Goal: Task Accomplishment & Management: Manage account settings

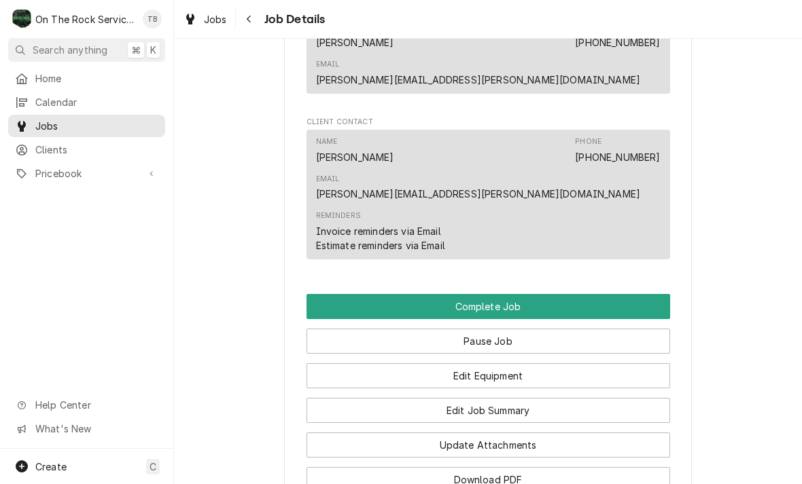
scroll to position [950, 0]
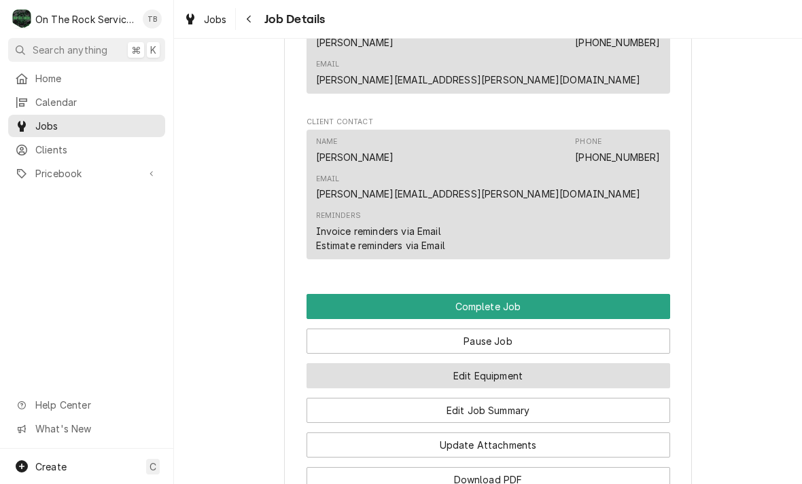
click at [496, 363] on button "Edit Equipment" at bounding box center [487, 375] width 363 height 25
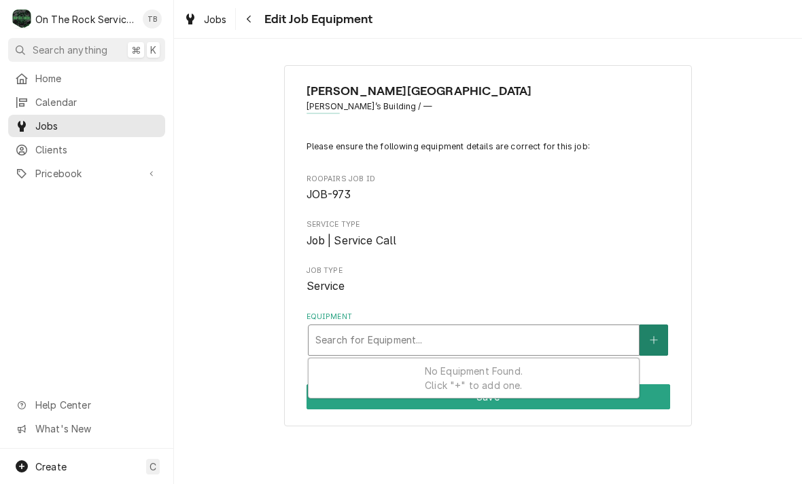
click at [655, 336] on icon "Create New Equipment" at bounding box center [653, 341] width 8 height 10
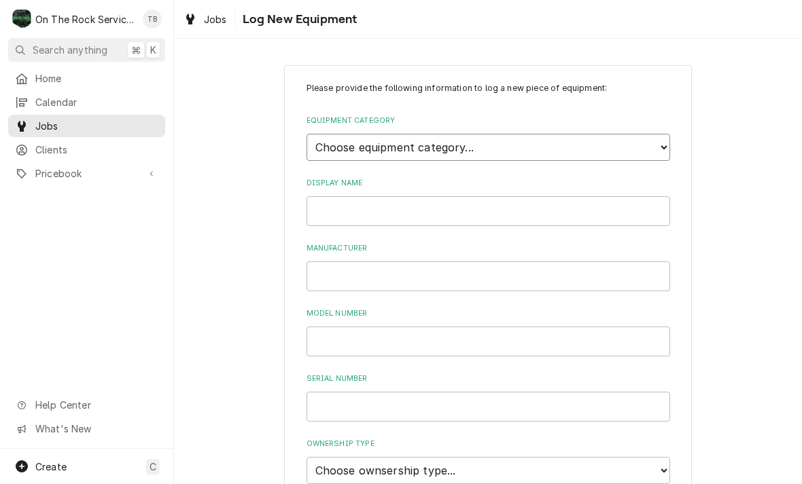
click at [658, 143] on select "Choose equipment category... Cooking Equipment Fryers Ice Machines Ovens and Ra…" at bounding box center [487, 147] width 363 height 27
select select "3"
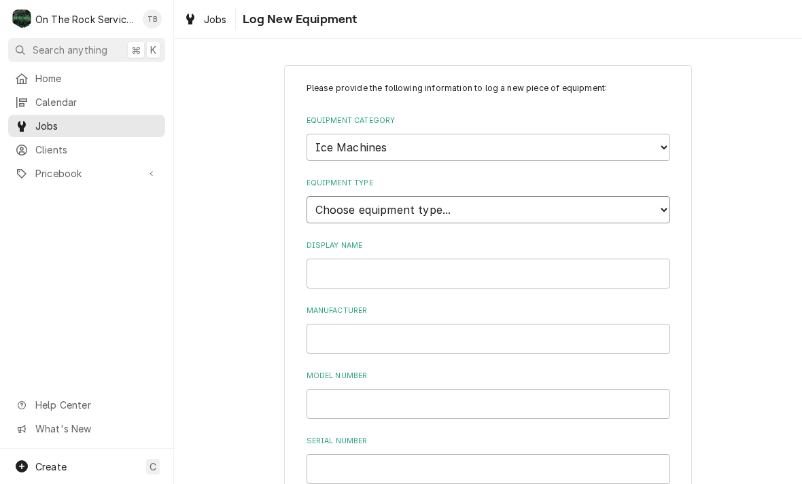
click at [666, 203] on select "Choose equipment type... Ice Bin Ice Dispenser Ice Maker Ice Merchandiser" at bounding box center [487, 209] width 363 height 27
select select "18"
click at [456, 262] on input "Display Name" at bounding box center [487, 274] width 363 height 30
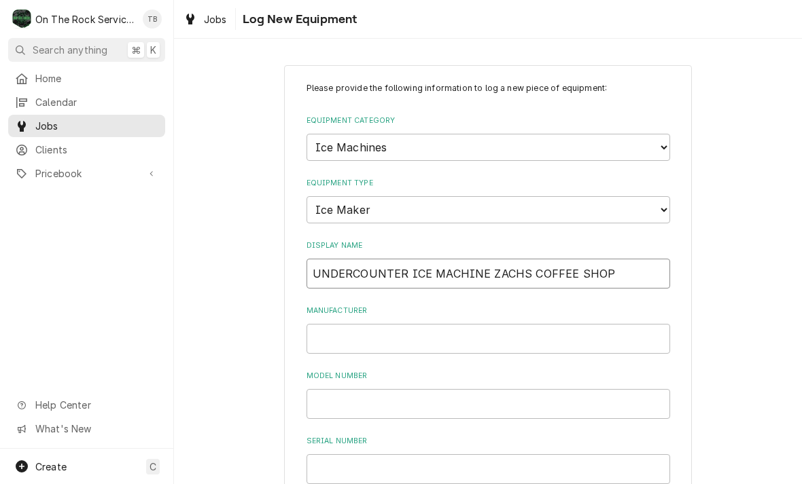
type input "UNDERCOUNTER ICE MACHINE ZACHS COFFEE SHOP"
click at [346, 325] on input "Manufacturer" at bounding box center [487, 339] width 363 height 30
type input "ICE-O-MATIC"
click at [342, 389] on input "Model Number" at bounding box center [487, 404] width 363 height 30
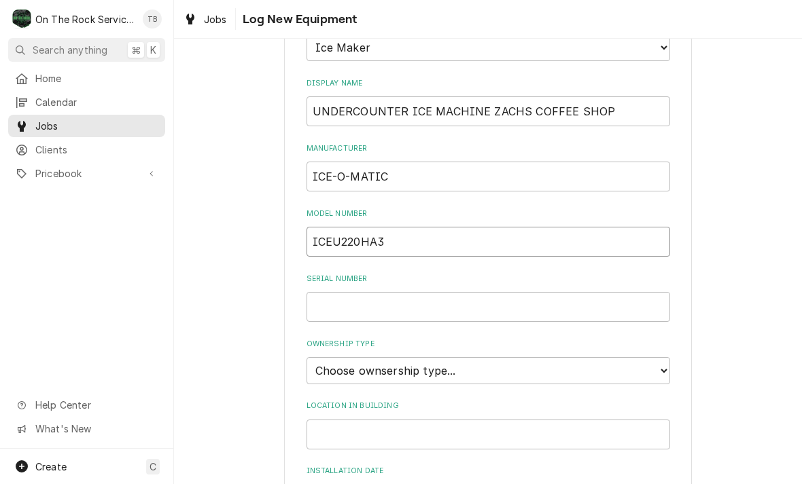
scroll to position [182, 0]
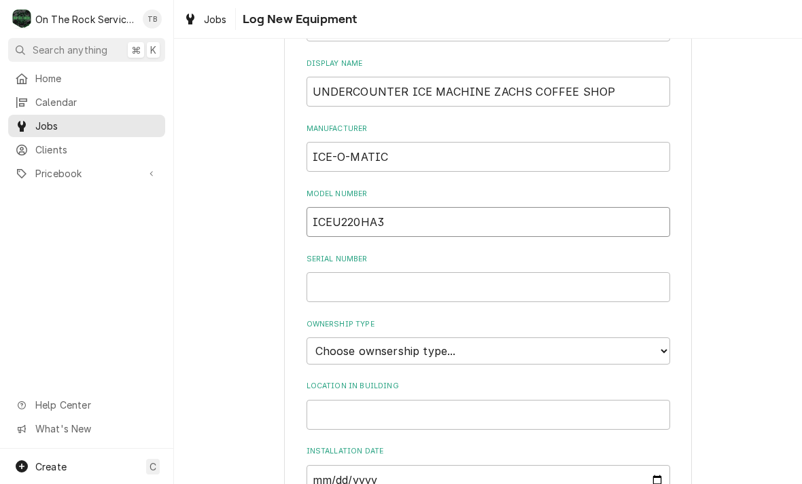
type input "ICEU220HA3"
click at [378, 272] on input "Serial Number" at bounding box center [487, 287] width 363 height 30
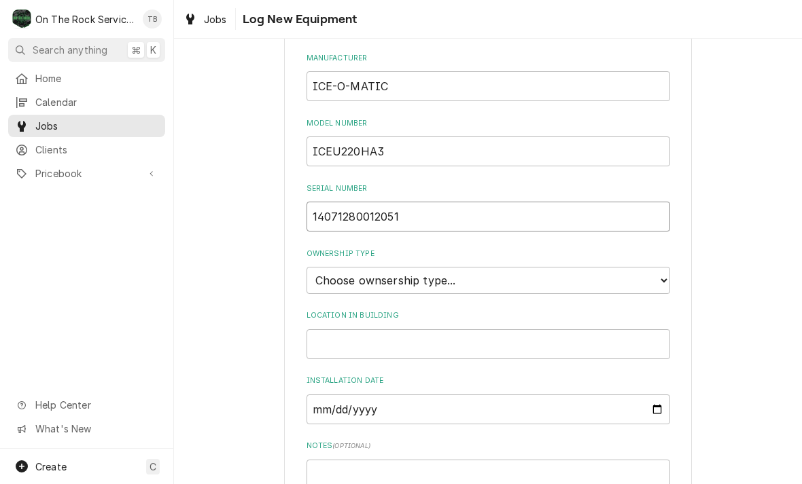
scroll to position [274, 0]
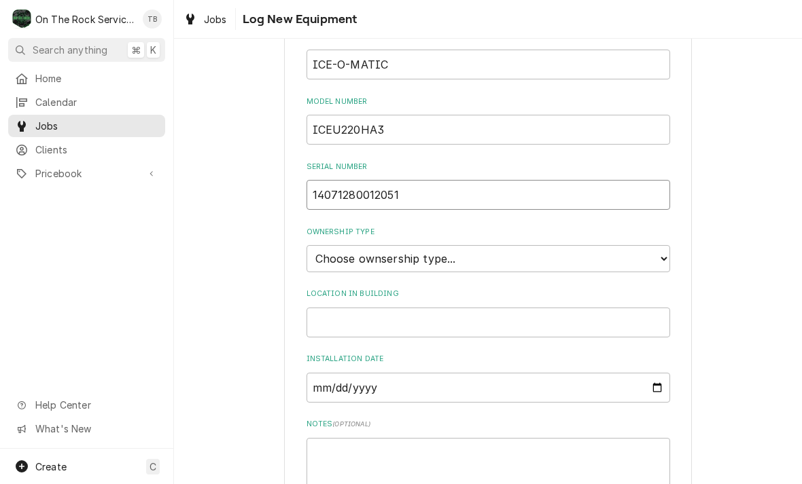
type input "14071280012051"
click at [662, 245] on select "Choose ownsership type... Unknown Owned Leased Rented" at bounding box center [487, 258] width 363 height 27
select select "1"
click at [399, 308] on input "Location in Building" at bounding box center [487, 323] width 363 height 30
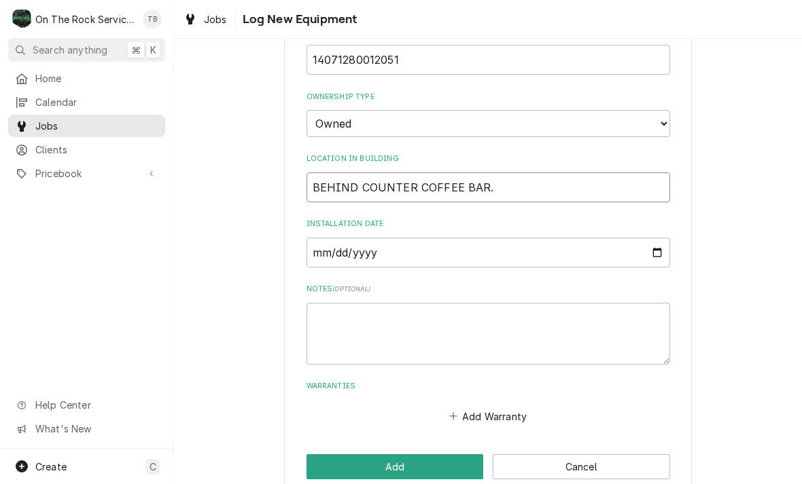
scroll to position [409, 0]
type input "BEHIND COUNTER COFFEE BAR."
click at [346, 404] on div "Please provide the following information to log a new piece of equipment: Equip…" at bounding box center [488, 77] width 408 height 842
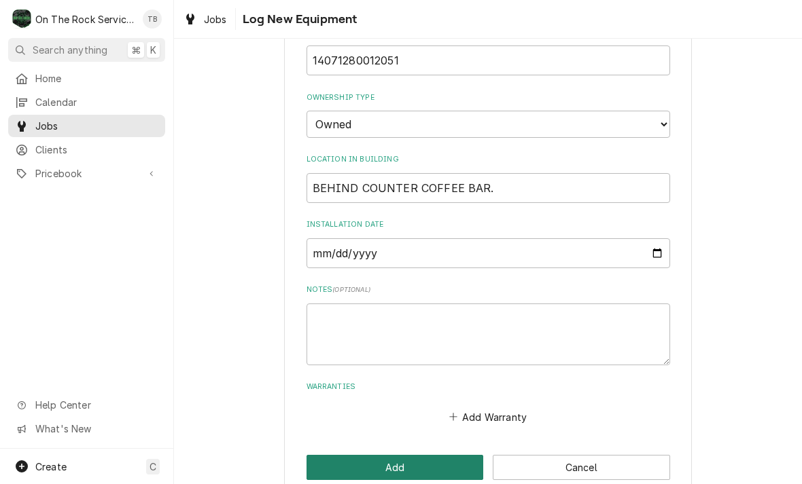
click at [380, 455] on button "Add" at bounding box center [394, 467] width 177 height 25
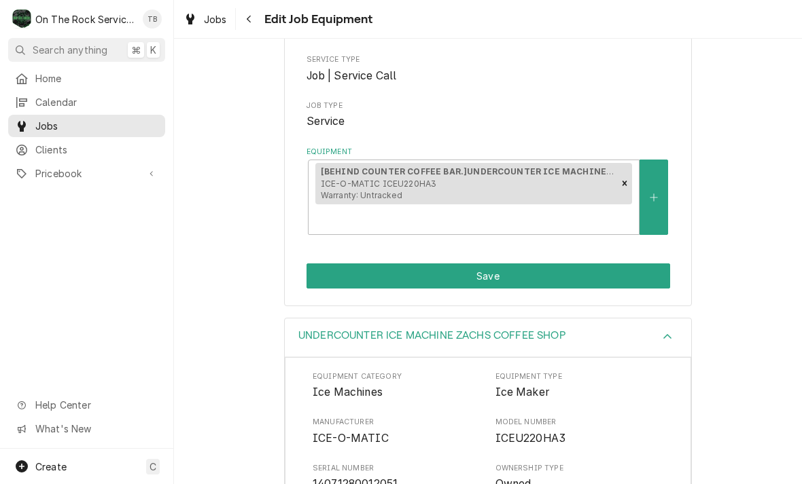
scroll to position [165, 0]
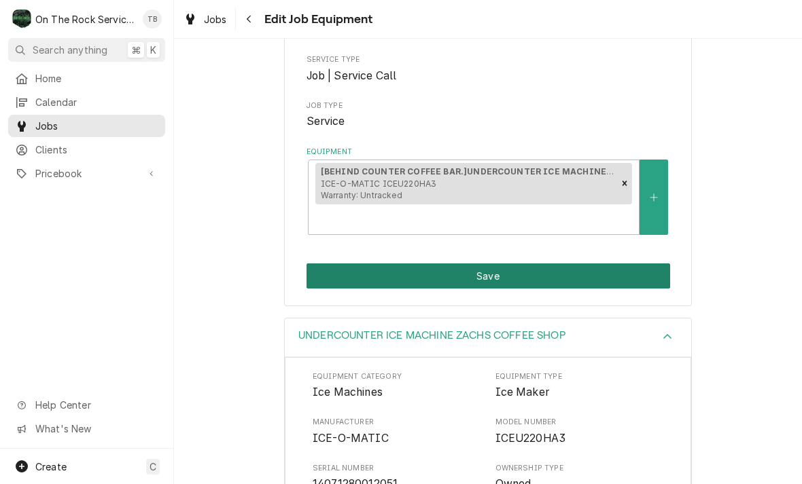
click at [482, 276] on button "Save" at bounding box center [487, 276] width 363 height 25
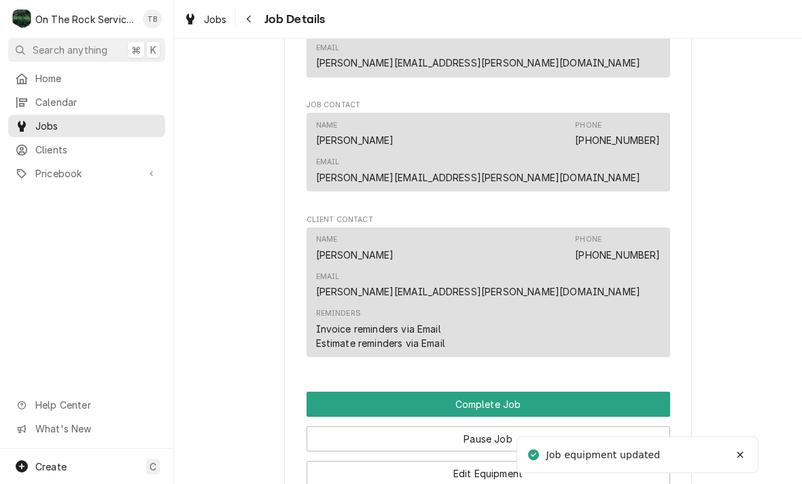
scroll to position [872, 0]
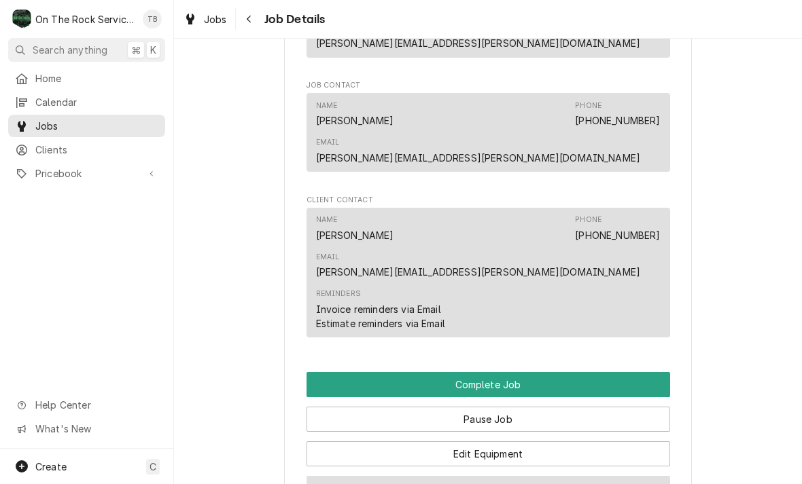
click at [497, 476] on button "Edit Job Summary" at bounding box center [487, 488] width 363 height 25
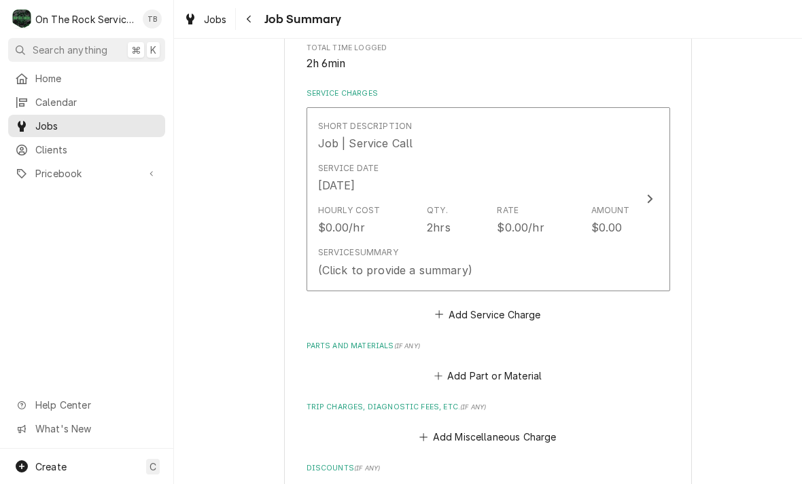
scroll to position [281, 0]
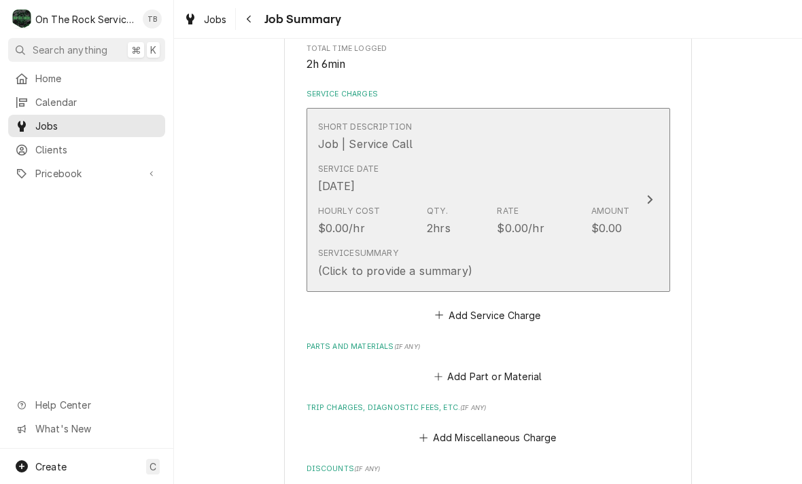
click at [499, 270] on div "Service Summary (Click to provide a summary)" at bounding box center [474, 263] width 312 height 42
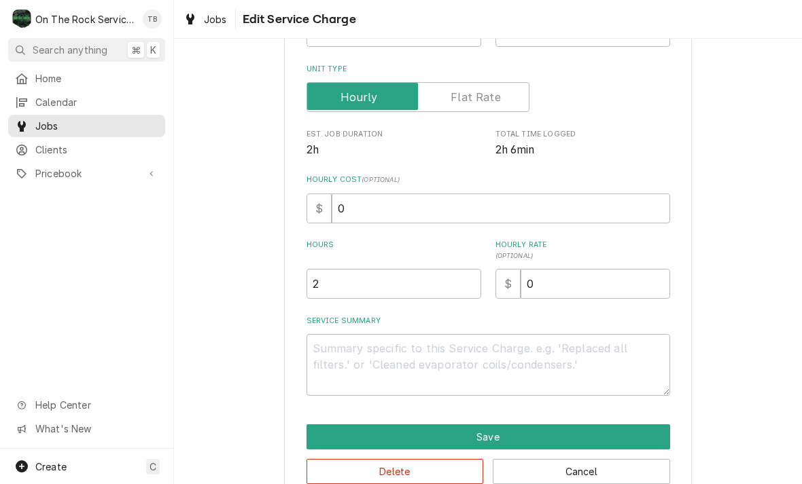
scroll to position [179, 0]
click at [350, 353] on textarea "Service Summary" at bounding box center [487, 365] width 363 height 62
type textarea "x"
type textarea "8"
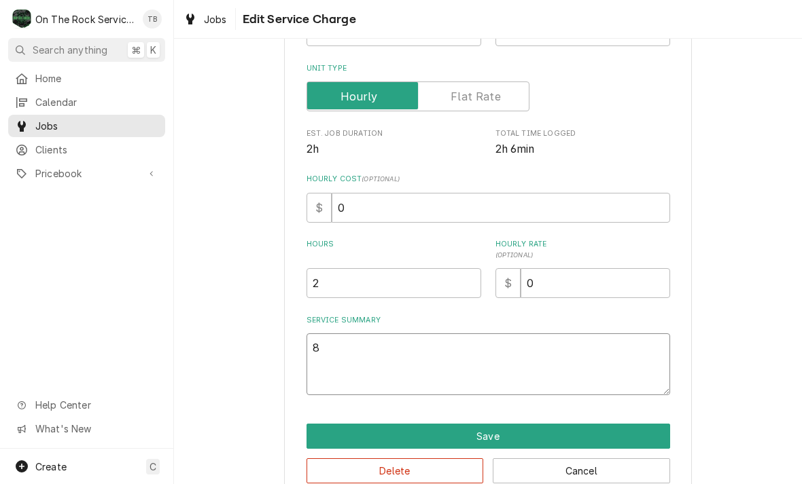
type textarea "x"
type textarea "8/"
type textarea "x"
type textarea "8/1"
type textarea "x"
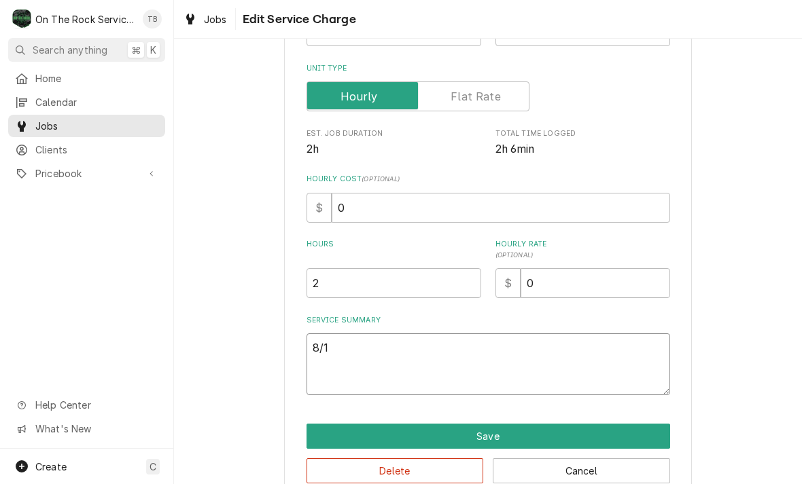
type textarea "8/13"
type textarea "x"
type textarea "8/13/"
type textarea "x"
type textarea "8/13/2"
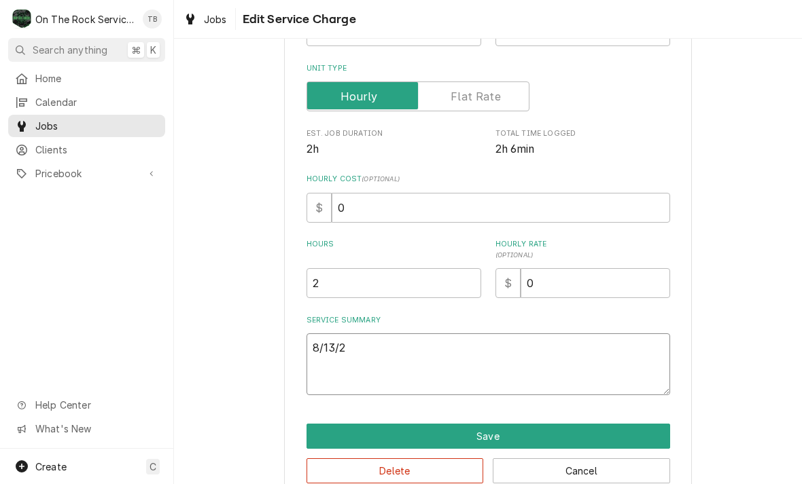
type textarea "x"
type textarea "[DATE]"
type textarea "x"
type textarea "[DATE]"
type textarea "x"
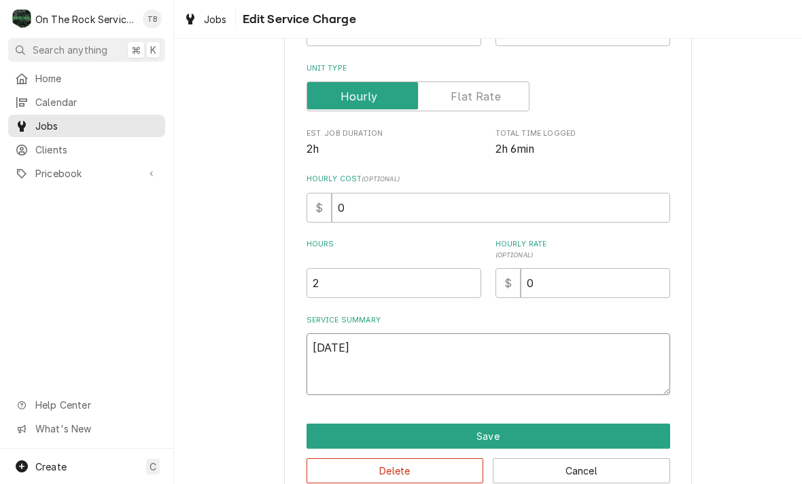
type textarea "8/13/25 T"
type textarea "x"
type textarea "8/13/25 TM"
type textarea "x"
type textarea "8/13/25 TMB"
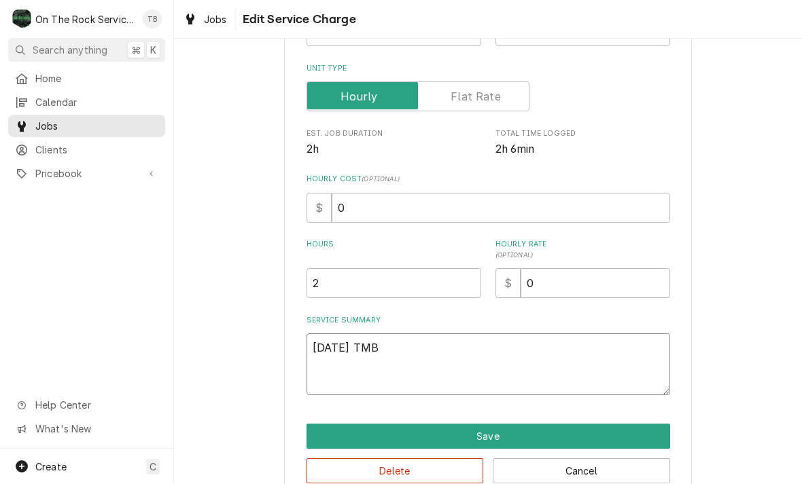
type textarea "x"
type textarea "8/13/25 TMB"
type textarea "x"
type textarea "8/13/25 TMB P"
type textarea "x"
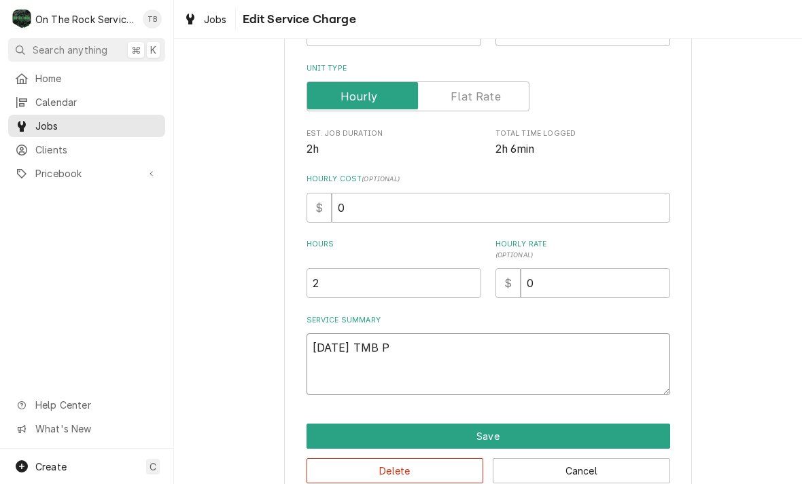
type textarea "8/13/25 TMB PR"
type textarea "x"
type textarea "8/13/25 TMB PRO"
type textarea "x"
type textarea "8/13/25 TMB PROV"
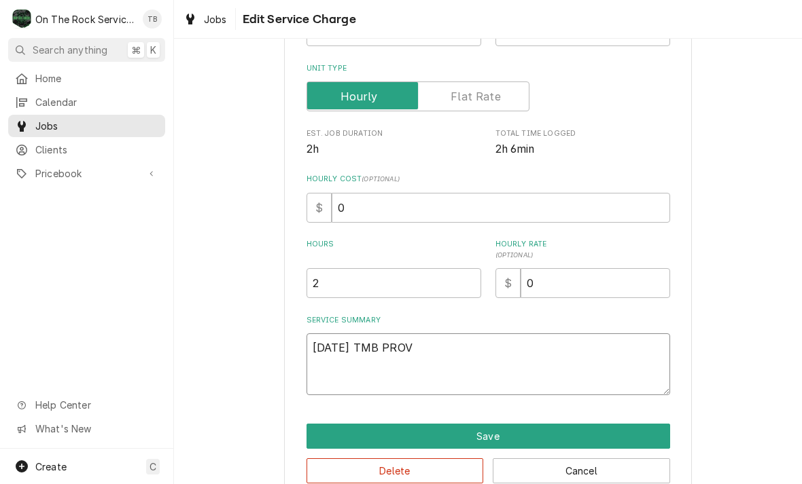
type textarea "x"
type textarea "8/13/25 TMB PROVI"
type textarea "x"
type textarea "8/13/25 TMB PROVID"
type textarea "x"
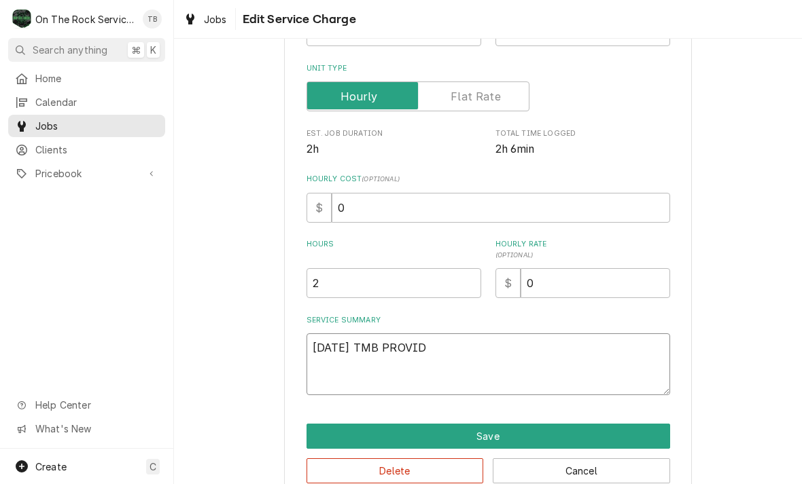
type textarea "8/13/25 TMB PROVIDE"
type textarea "x"
type textarea "8/13/25 TMB PROVIDE"
type textarea "x"
type textarea "8/13/25 TMB PROVIDE S"
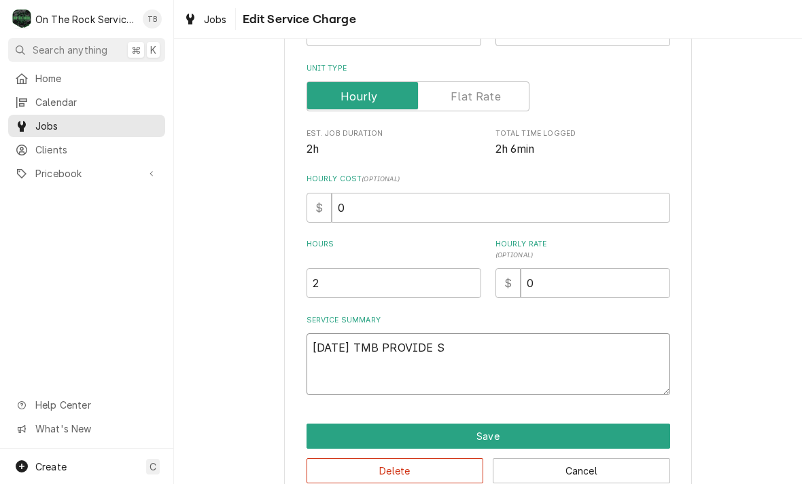
type textarea "x"
type textarea "8/13/25 TMB PROVIDE SE"
type textarea "x"
type textarea "8/13/25 TMB PROVIDE SER"
type textarea "x"
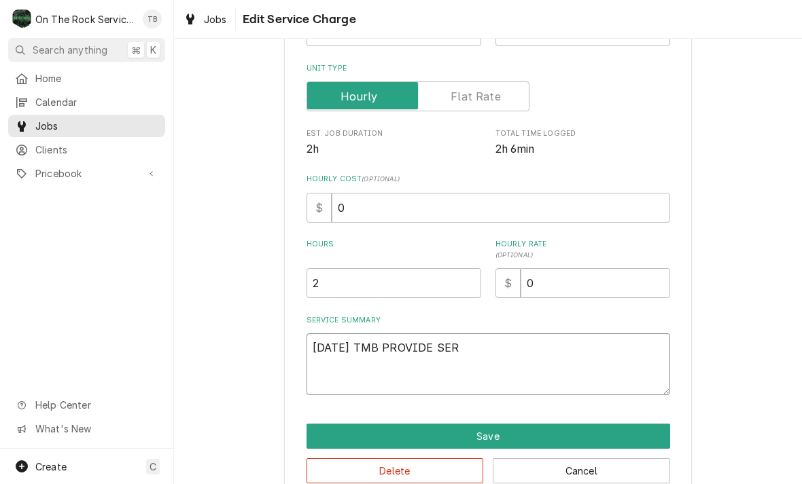
type textarea "8/13/25 TMB PROVIDE SERV"
type textarea "x"
type textarea "8/13/25 TMB PROVIDE SERVI"
type textarea "x"
type textarea "8/13/25 TMB PROVIDE SERVICE"
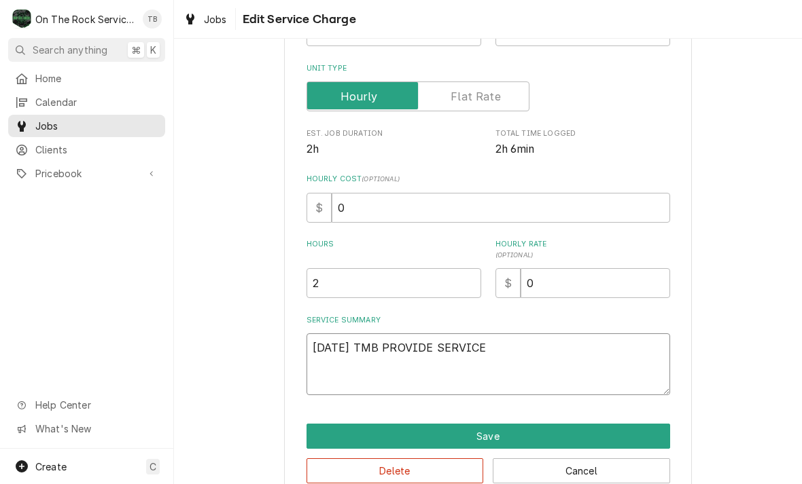
type textarea "x"
type textarea "8/13/25 TMB PROVIDE SERVICE P"
type textarea "x"
type textarea "8/13/25 TMB PROVIDE SERVICE PA"
type textarea "x"
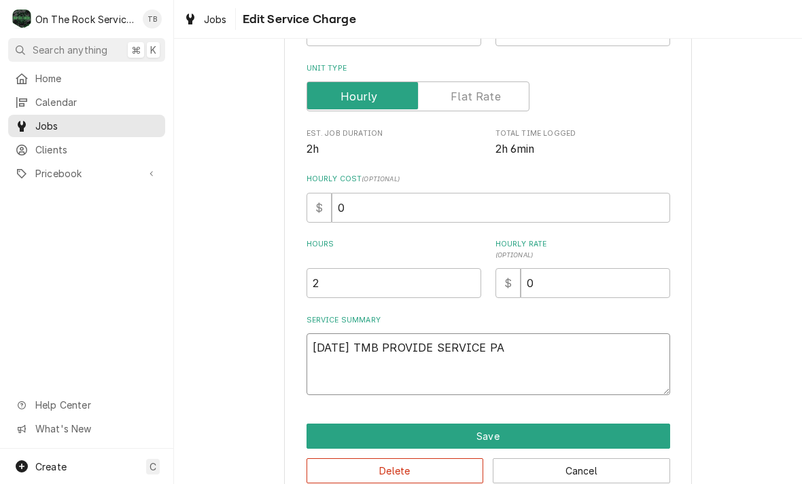
type textarea "8/13/25 TMB PROVIDE SERVICE PAR"
type textarea "x"
type textarea "8/13/25 TMB PROVIDE SERVICE PART"
type textarea "x"
type textarea "8/13/25 TMB PROVIDE SERVICE PARTS"
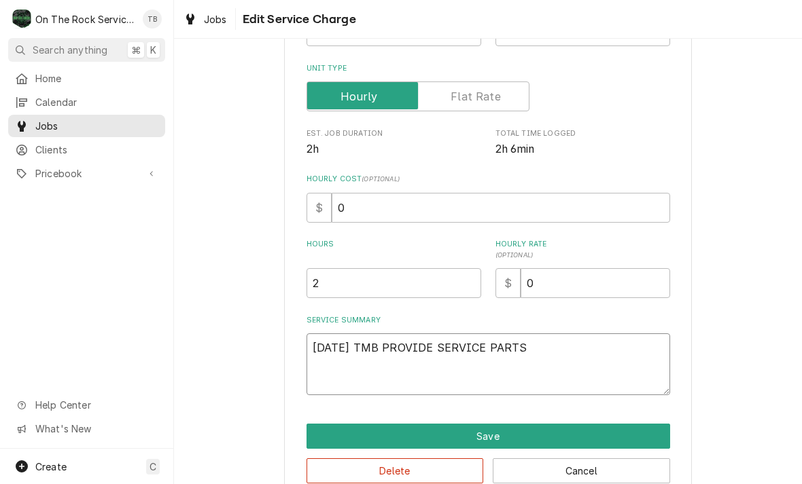
type textarea "x"
type textarea "8/13/25 TMB PROVIDE SERVICE PARTS"
type textarea "x"
type textarea "8/13/25 TMB PROVIDE SERVICE PARTS A"
type textarea "x"
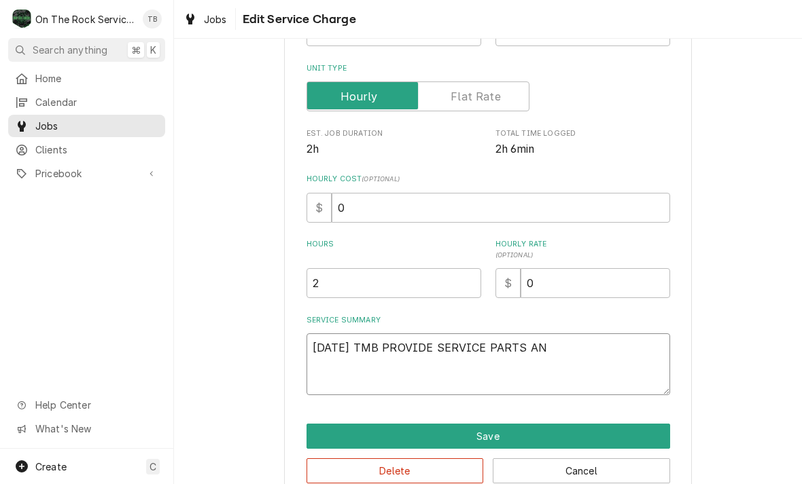
type textarea "8/13/25 TMB PROVIDE SERVICE PARTS AND"
type textarea "x"
type textarea "8/13/25 TMB PROVIDE SERVICE PARTS AND"
type textarea "x"
type textarea "8/13/25 TMB PROVIDE SERVICE PARTS AND L"
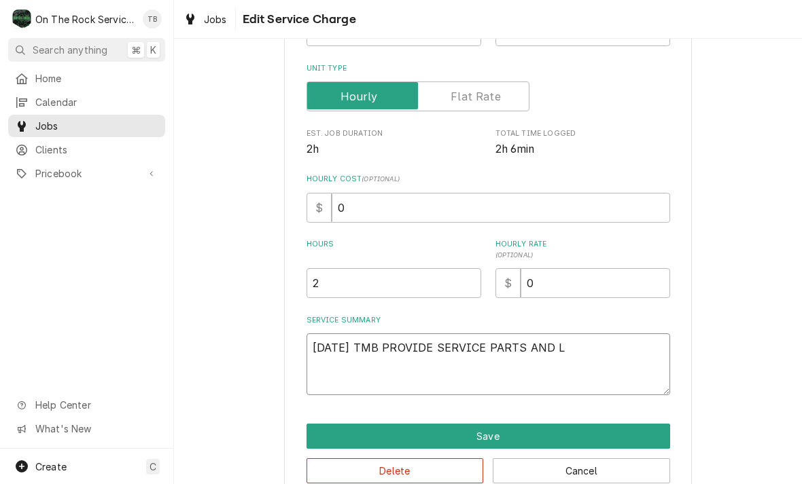
type textarea "x"
type textarea "8/13/25 TMB PROVIDE SERVICE PARTS AND LAB"
type textarea "x"
type textarea "8/13/25 TMB PROVIDE SERVICE PARTS AND LABO"
type textarea "x"
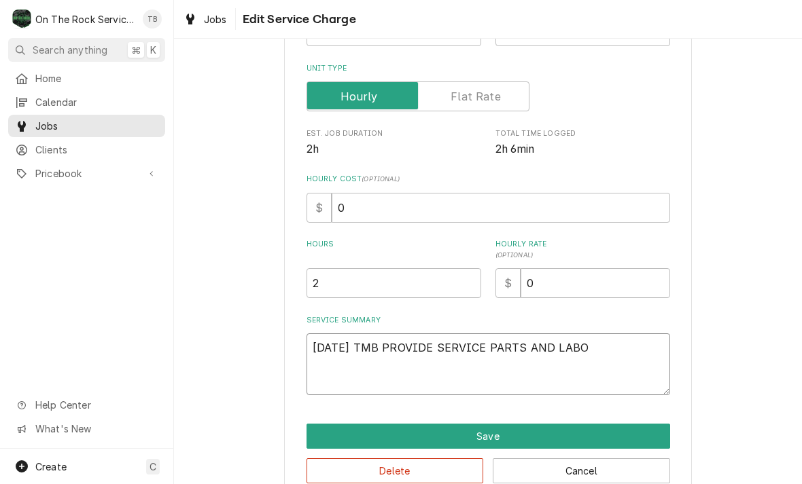
type textarea "8/13/25 TMB PROVIDE SERVICE PARTS AND LABOR"
type textarea "x"
type textarea "8/13/25 TMB PROVIDE SERVICE PARTS AND LABOR T"
type textarea "x"
type textarea "8/13/25 TMB PROVIDE SERVICE PARTS AND LABOR TO"
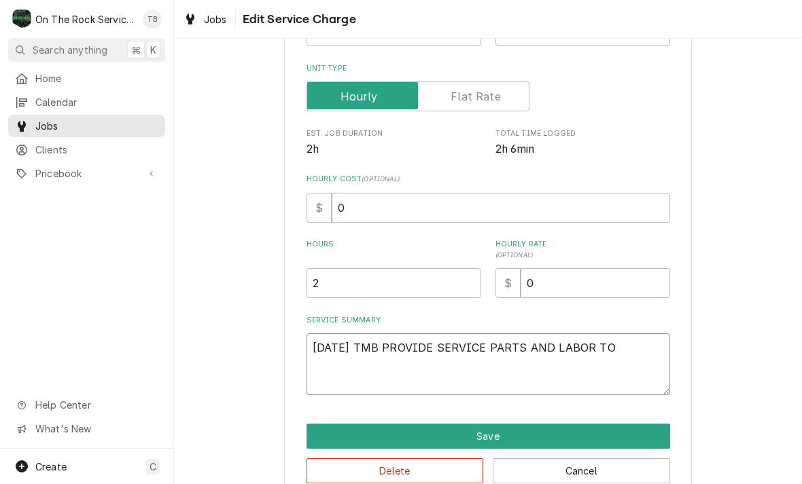
type textarea "x"
type textarea "8/13/25 TMB PROVIDE SERVICE PARTS AND LABOR TO"
type textarea "x"
type textarea "8/13/25 TMB PROVIDE SERVICE PARTS AND LABOR TO D"
type textarea "x"
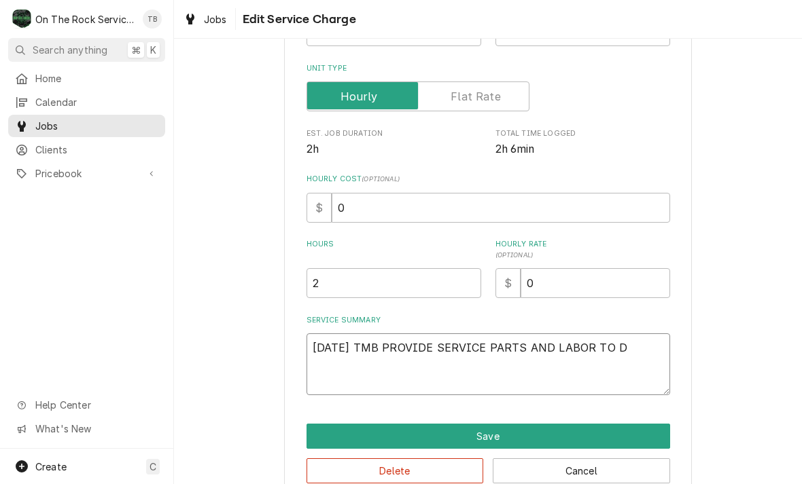
type textarea "8/13/25 TMB PROVIDE SERVICE PARTS AND LABOR TO DE"
type textarea "x"
type textarea "8/13/25 TMB PROVIDE SERVICE PARTS AND LABOR TO DET"
type textarea "x"
type textarea "8/13/25 TMB PROVIDE SERVICE PARTS AND LABOR TO DETER"
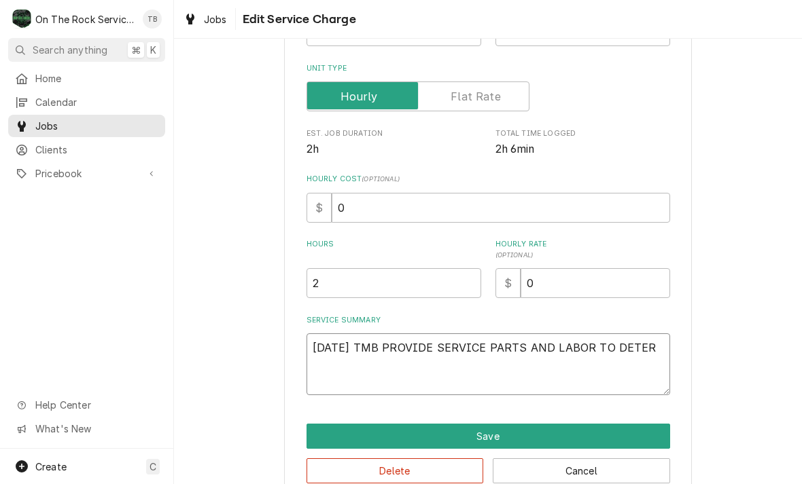
type textarea "x"
type textarea "8/13/25 TMB PROVIDE SERVICE PARTS AND LABOR TO DETERM"
type textarea "x"
type textarea "8/13/25 TMB PROVIDE SERVICE PARTS AND LABOR TO DETERMI"
type textarea "x"
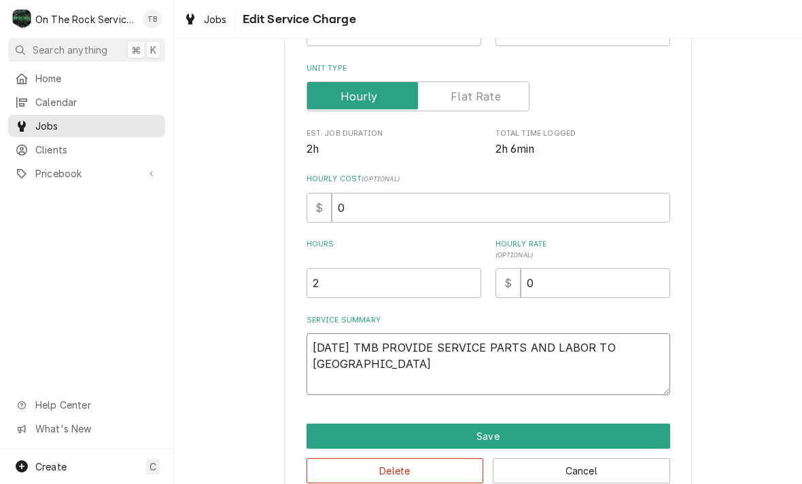
type textarea "8/13/25 TMB PROVIDE SERVICE PARTS AND LABOR TO DETERMINE"
type textarea "x"
type textarea "8/13/25 TMB PROVIDE SERVICE PARTS AND LABOR TO DETERMINE T"
type textarea "x"
type textarea "8/13/25 TMB PROVIDE SERVICE PARTS AND LABOR TO DETERMINE TH"
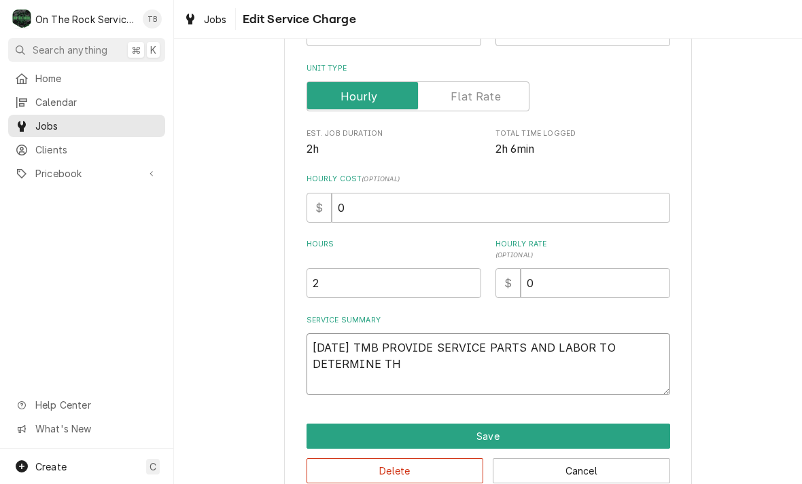
type textarea "x"
type textarea "8/13/25 TMB PROVIDE SERVICE PARTS AND LABOR TO DETERMINE THA"
type textarea "x"
type textarea "8/13/25 TMB PROVIDE SERVICE PARTS AND LABOR TO DETERMINE THAT"
type textarea "x"
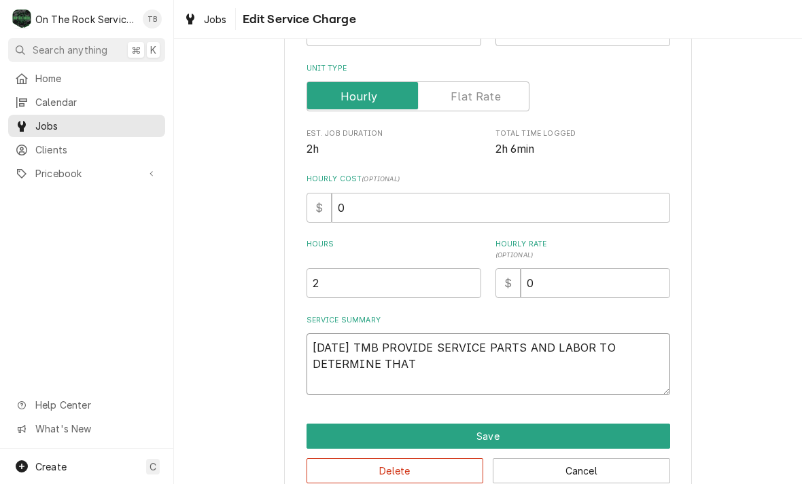
type textarea "8/13/25 TMB PROVIDE SERVICE PARTS AND LABOR TO DETERMINE THAT"
type textarea "x"
type textarea "8/13/25 TMB PROVIDE SERVICE PARTS AND LABOR TO DETERMINE THAT U"
type textarea "x"
type textarea "8/13/25 TMB PROVIDE SERVICE PARTS AND LABOR TO DETERMINE THAT UN"
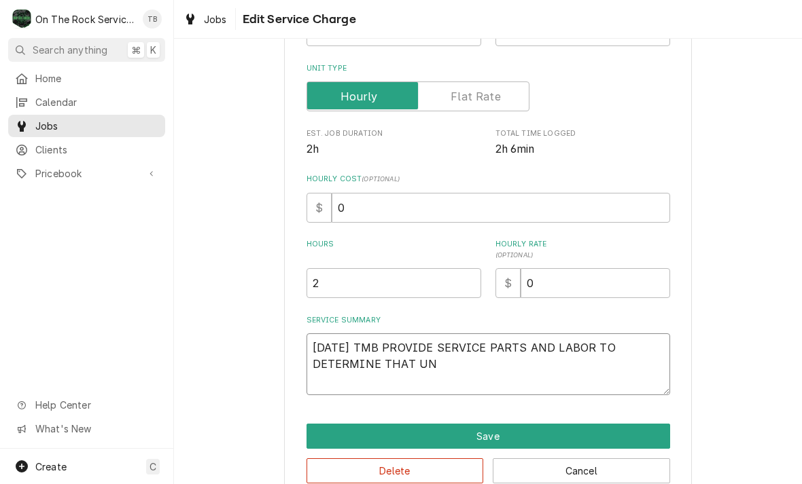
type textarea "x"
type textarea "8/13/25 TMB PROVIDE SERVICE PARTS AND LABOR TO DETERMINE THAT UNDE"
type textarea "x"
type textarea "8/13/25 TMB PROVIDE SERVICE PARTS AND LABOR TO DETERMINE THAT UNDER"
type textarea "x"
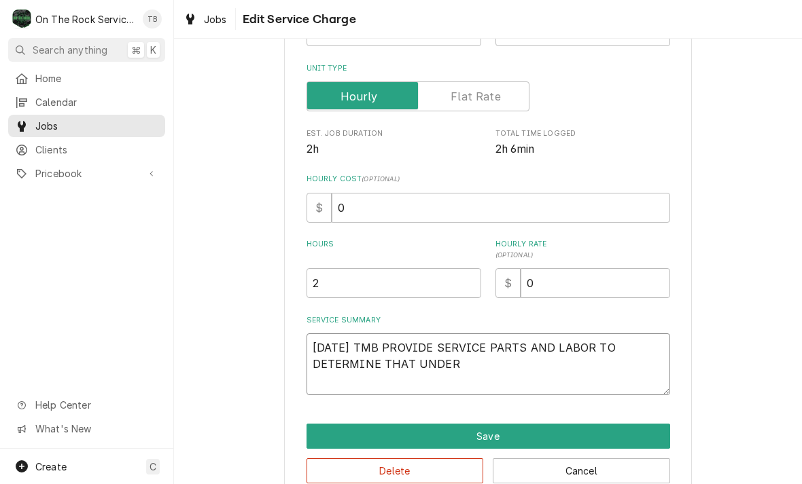
type textarea "8/13/25 TMB PROVIDE SERVICE PARTS AND LABOR TO DETERMINE THAT UNDERC"
type textarea "x"
type textarea "8/13/25 TMB PROVIDE SERVICE PARTS AND LABOR TO DETERMINE THAT UNDERCOU"
type textarea "x"
type textarea "8/13/25 TMB PROVIDE SERVICE PARTS AND LABOR TO DETERMINE THAT UNDERCOUN"
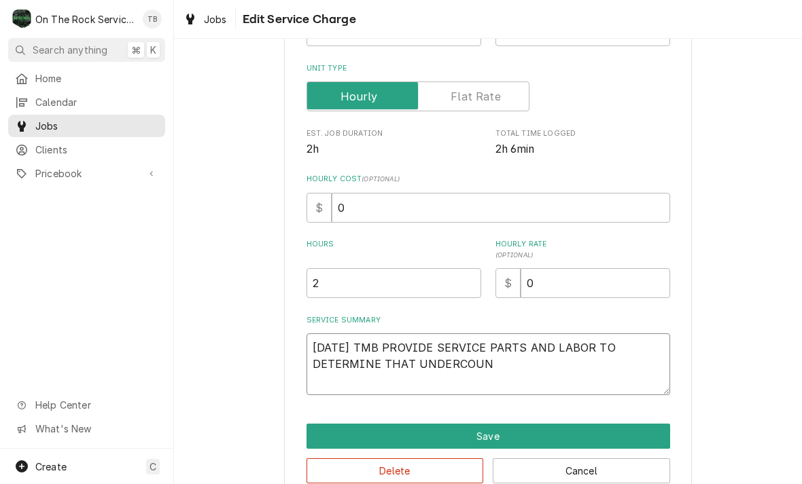
type textarea "x"
type textarea "8/13/25 TMB PROVIDE SERVICE PARTS AND LABOR TO DETERMINE THAT UNDERCOUNT"
type textarea "x"
type textarea "8/13/25 TMB PROVIDE SERVICE PARTS AND LABOR TO DETERMINE THAT UNDERCOUNTE"
type textarea "x"
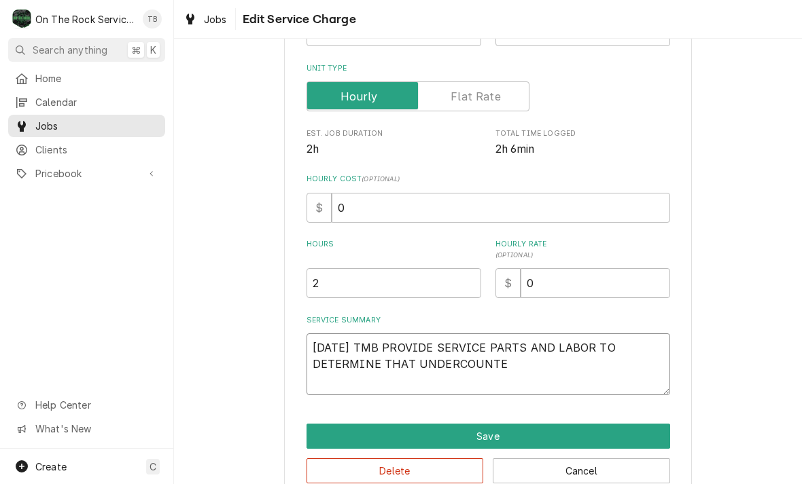
type textarea "8/13/25 TMB PROVIDE SERVICE PARTS AND LABOR TO DETERMINE THAT UNDERCOUNTER"
type textarea "x"
type textarea "8/13/25 TMB PROVIDE SERVICE PARTS AND LABOR TO DETERMINE THAT UNDERCOUNTER"
type textarea "x"
type textarea "8/13/25 TMB PROVIDE SERVICE PARTS AND LABOR TO DETERMINE THAT UNDERCOUNTER I"
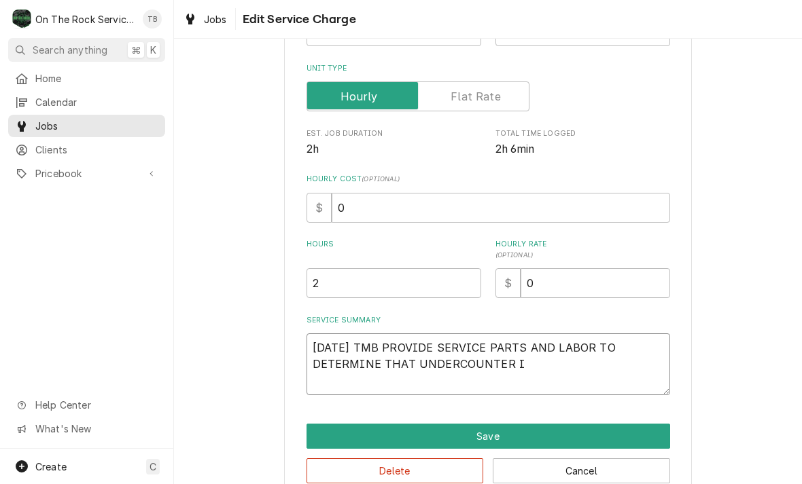
type textarea "x"
type textarea "8/13/25 TMB PROVIDE SERVICE PARTS AND LABOR TO DETERMINE THAT UNDERCOUNTER IC"
type textarea "x"
type textarea "8/13/25 TMB PROVIDE SERVICE PARTS AND LABOR TO DETERMINE THAT UNDERCOUNTER ICE"
type textarea "x"
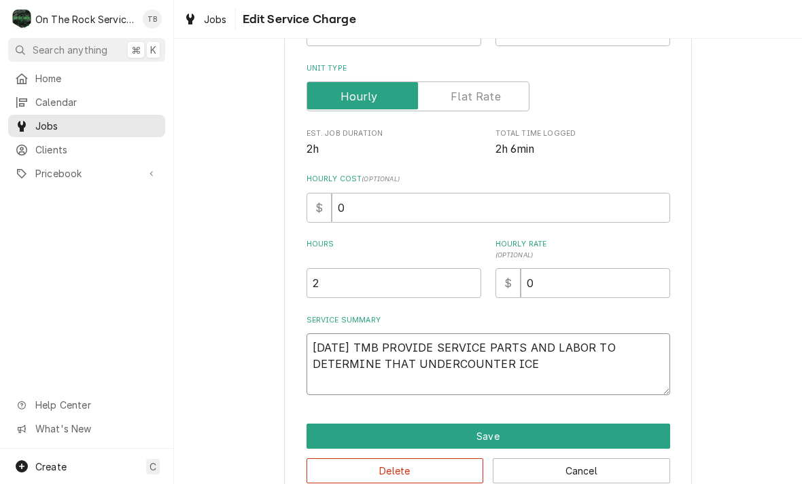
type textarea "8/13/25 TMB PROVIDE SERVICE PARTS AND LABOR TO DETERMINE THAT UNDERCOUNTER ICE"
type textarea "x"
type textarea "8/13/25 TMB PROVIDE SERVICE PARTS AND LABOR TO DETERMINE THAT UNDERCOUNTER ICE M"
type textarea "x"
type textarea "8/13/25 TMB PROVIDE SERVICE PARTS AND LABOR TO DETERMINE THAT UNDERCOUNTER ICE …"
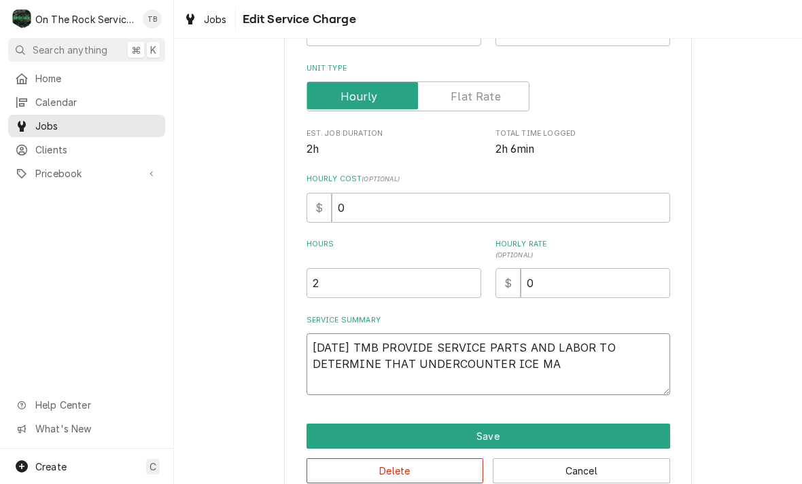
type textarea "x"
type textarea "8/13/25 TMB PROVIDE SERVICE PARTS AND LABOR TO DETERMINE THAT UNDERCOUNTER ICE …"
type textarea "x"
type textarea "8/13/25 TMB PROVIDE SERVICE PARTS AND LABOR TO DETERMINE THAT UNDERCOUNTER ICE …"
type textarea "x"
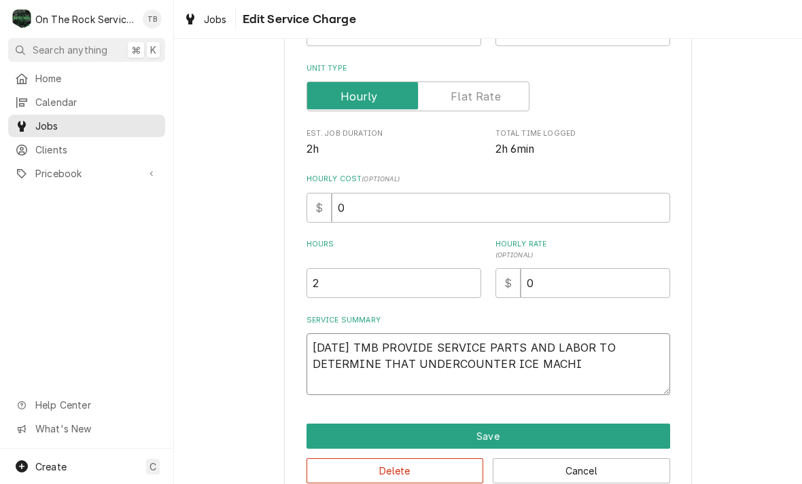
type textarea "8/13/25 TMB PROVIDE SERVICE PARTS AND LABOR TO DETERMINE THAT UNDERCOUNTER ICE …"
type textarea "x"
type textarea "8/13/25 TMB PROVIDE SERVICE PARTS AND LABOR TO DETERMINE THAT UNDERCOUNTER ICE …"
type textarea "x"
type textarea "8/13/25 TMB PROVIDE SERVICE PARTS AND LABOR TO DETERMINE THAT UNDERCOUNTER ICE …"
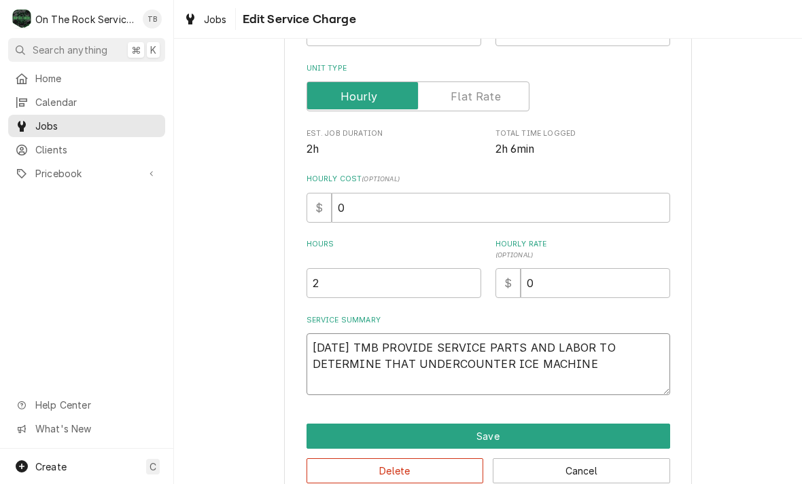
type textarea "x"
type textarea "8/13/25 TMB PROVIDE SERVICE PARTS AND LABOR TO DETERMINE THAT UNDERCOUNTER ICE …"
type textarea "x"
type textarea "8/13/25 TMB PROVIDE SERVICE PARTS AND LABOR TO DETERMINE THAT UNDERCOUNTER ICE …"
type textarea "x"
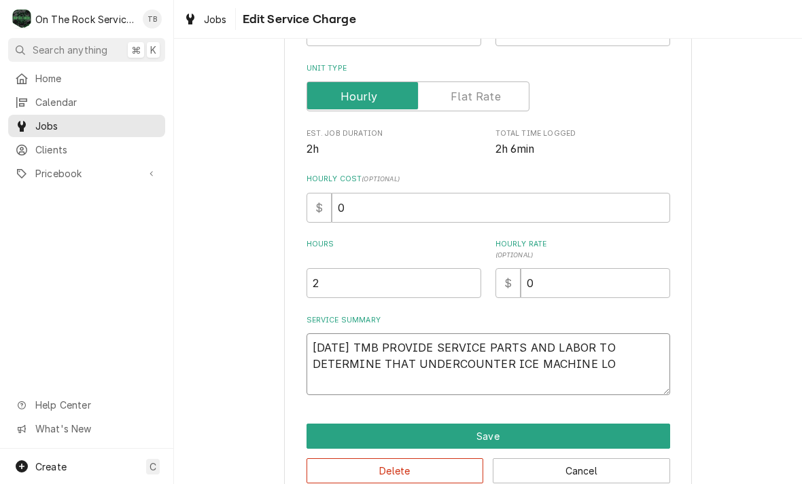
type textarea "8/13/25 TMB PROVIDE SERVICE PARTS AND LABOR TO DETERMINE THAT UNDERCOUNTER ICE …"
type textarea "x"
type textarea "8/13/25 TMB PROVIDE SERVICE PARTS AND LABOR TO DETERMINE THAT UNDERCOUNTER ICE …"
type textarea "x"
type textarea "8/13/25 TMB PROVIDE SERVICE PARTS AND LABOR TO DETERMINE THAT UNDERCOUNTER ICE …"
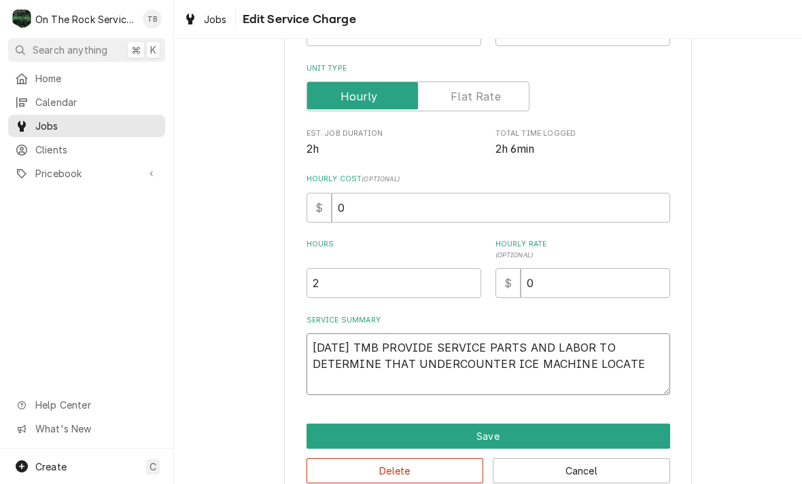
type textarea "x"
type textarea "8/13/25 TMB PROVIDE SERVICE PARTS AND LABOR TO DETERMINE THAT UNDERCOUNTER ICE …"
type textarea "x"
type textarea "8/13/25 TMB PROVIDE SERVICE PARTS AND LABOR TO DETERMINE THAT UNDERCOUNTER ICE …"
type textarea "x"
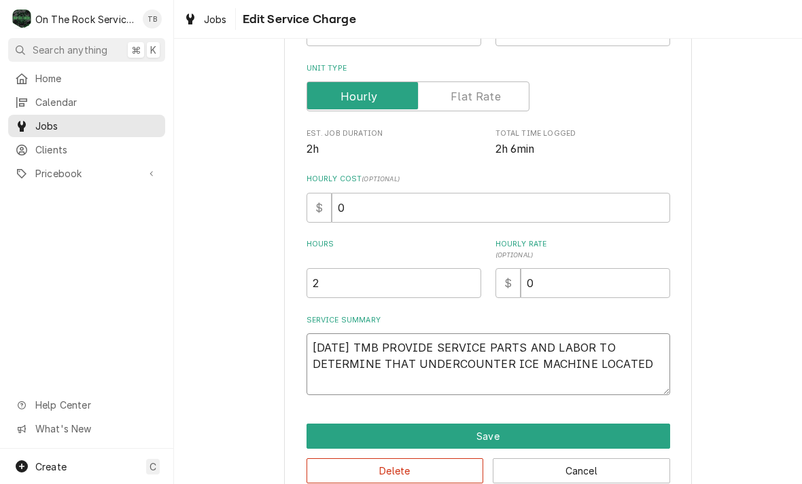
type textarea "8/13/25 TMB PROVIDE SERVICE PARTS AND LABOR TO DETERMINE THAT UNDERCOUNTER ICE …"
type textarea "x"
type textarea "8/13/25 TMB PROVIDE SERVICE PARTS AND LABOR TO DETERMINE THAT UNDERCOUNTER ICE …"
type textarea "x"
type textarea "8/13/25 TMB PROVIDE SERVICE PARTS AND LABOR TO DETERMINE THAT UNDERCOUNTER ICE …"
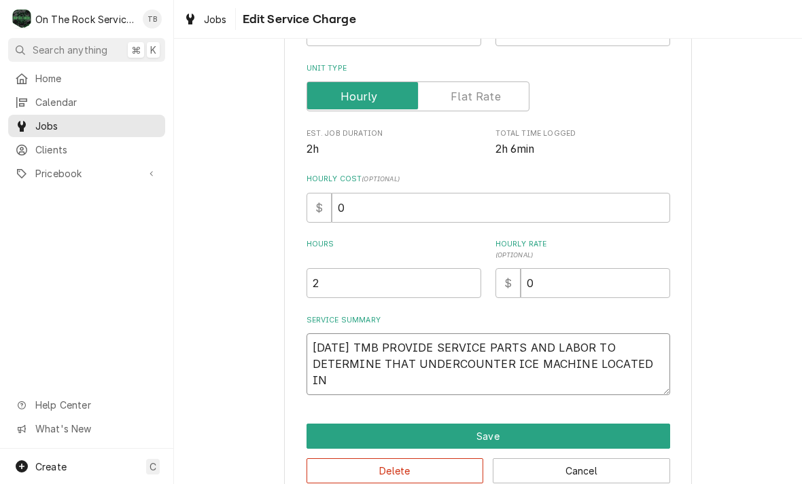
type textarea "x"
type textarea "8/13/25 TMB PROVIDE SERVICE PARTS AND LABOR TO DETERMINE THAT UNDERCOUNTER ICE …"
type textarea "x"
type textarea "8/13/25 TMB PROVIDE SERVICE PARTS AND LABOR TO DETERMINE THAT UNDERCOUNTER ICE …"
type textarea "x"
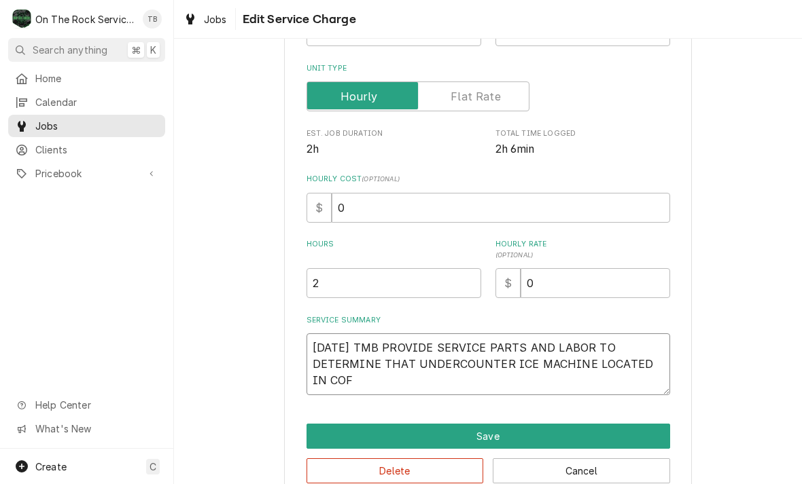
type textarea "8/13/25 TMB PROVIDE SERVICE PARTS AND LABOR TO DETERMINE THAT UNDERCOUNTER ICE …"
type textarea "x"
type textarea "8/13/25 TMB PROVIDE SERVICE PARTS AND LABOR TO DETERMINE THAT UNDERCOUNTER ICE …"
type textarea "x"
type textarea "8/13/25 TMB PROVIDE SERVICE PARTS AND LABOR TO DETERMINE THAT UNDERCOUNTER ICE …"
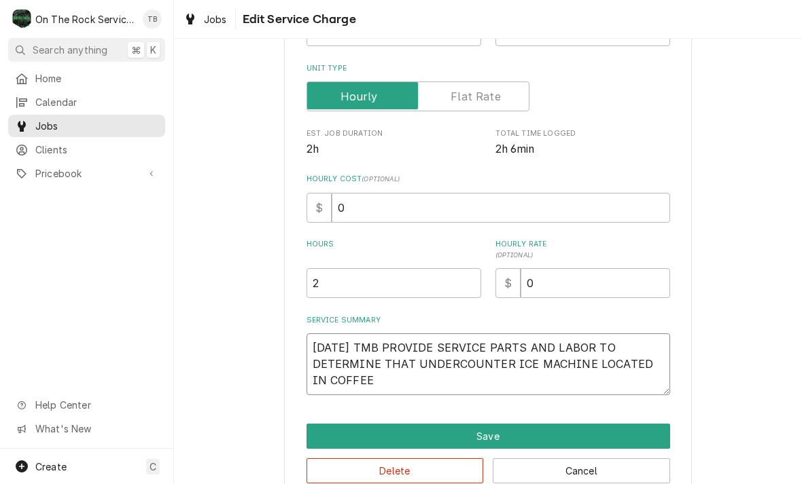
type textarea "x"
type textarea "8/13/25 TMB PROVIDE SERVICE PARTS AND LABOR TO DETERMINE THAT UNDERCOUNTER ICE …"
type textarea "x"
type textarea "8/13/25 TMB PROVIDE SERVICE PARTS AND LABOR TO DETERMINE THAT UNDERCOUNTER ICE …"
type textarea "x"
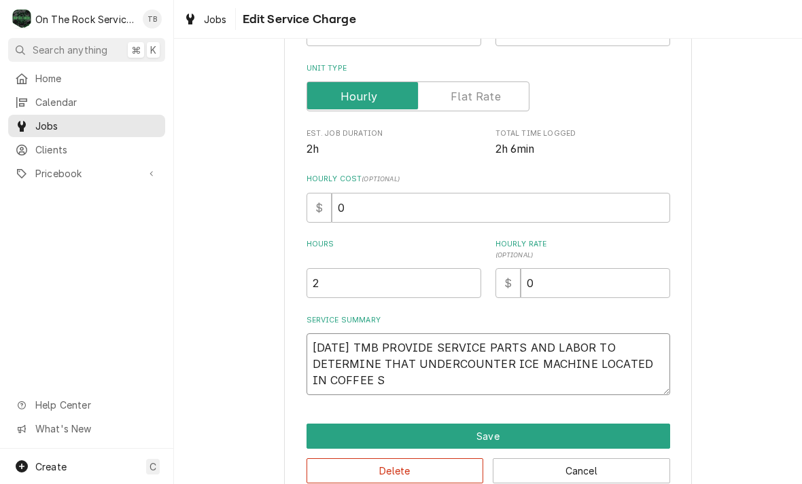
type textarea "8/13/25 TMB PROVIDE SERVICE PARTS AND LABOR TO DETERMINE THAT UNDERCOUNTER ICE …"
type textarea "x"
type textarea "8/13/25 TMB PROVIDE SERVICE PARTS AND LABOR TO DETERMINE THAT UNDERCOUNTER ICE …"
type textarea "x"
type textarea "8/13/25 TMB PROVIDE SERVICE PARTS AND LABOR TO DETERMINE THAT UNDERCOUNTER ICE …"
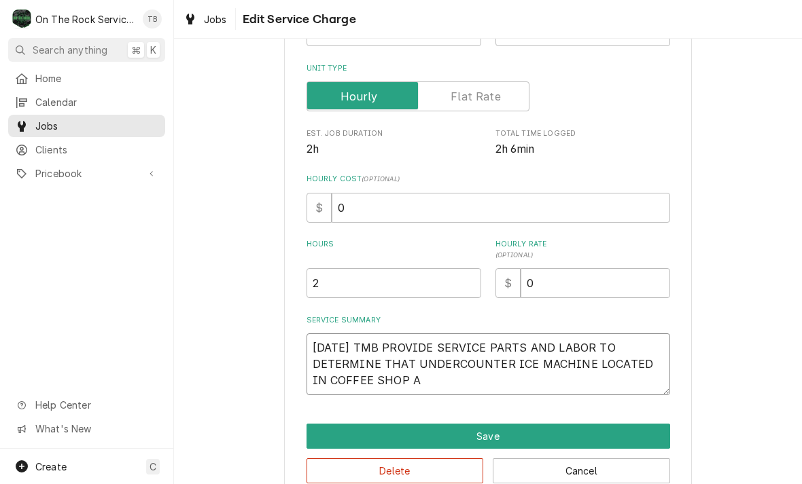
type textarea "x"
type textarea "8/13/25 TMB PROVIDE SERVICE PARTS AND LABOR TO DETERMINE THAT UNDERCOUNTER ICE …"
type textarea "x"
type textarea "8/13/25 TMB PROVIDE SERVICE PARTS AND LABOR TO DETERMINE THAT UNDERCOUNTER ICE …"
type textarea "x"
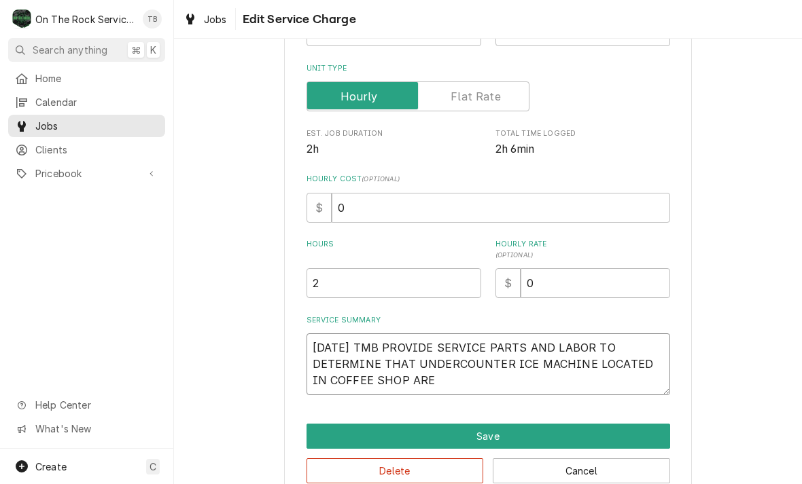
type textarea "8/13/25 TMB PROVIDE SERVICE PARTS AND LABOR TO DETERMINE THAT UNDERCOUNTER ICE …"
type textarea "x"
type textarea "8/13/25 TMB PROVIDE SERVICE PARTS AND LABOR TO DETERMINE THAT UNDERCOUNTER ICE …"
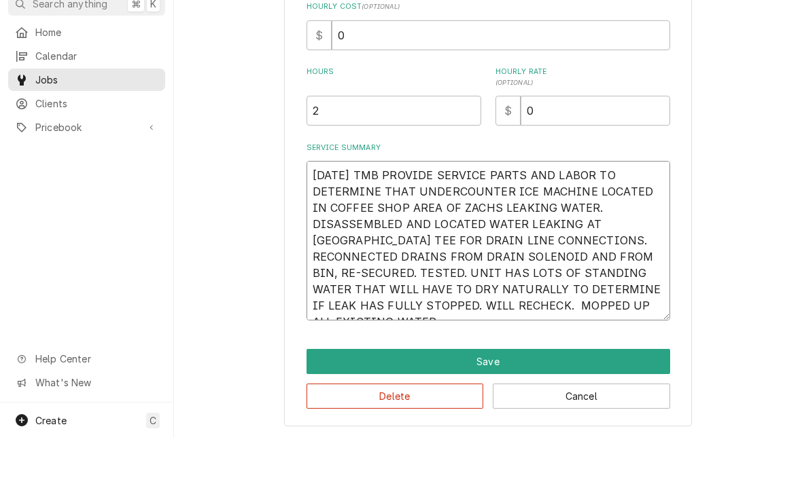
scroll to position [304, 0]
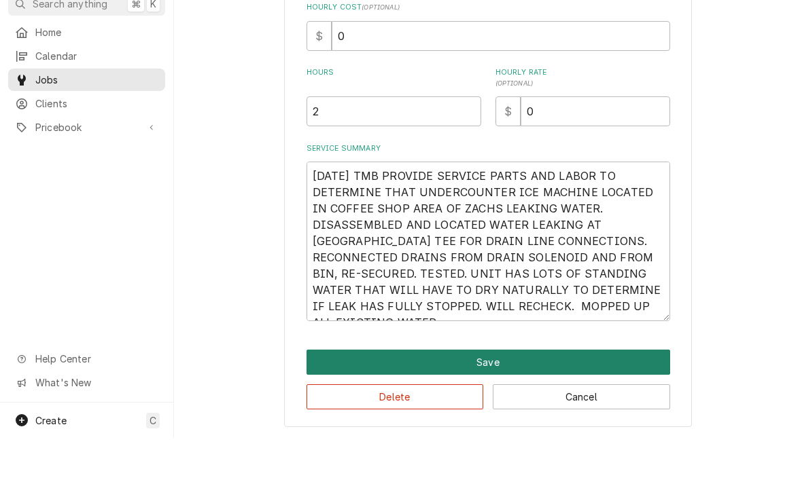
click at [477, 396] on button "Save" at bounding box center [487, 408] width 363 height 25
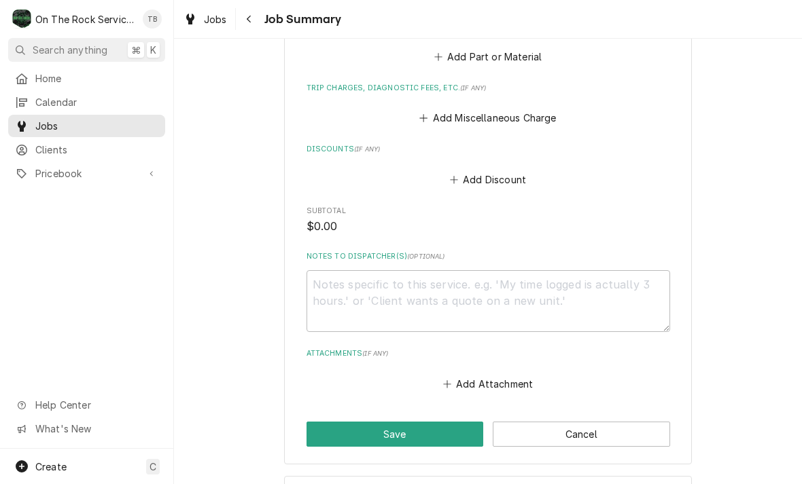
scroll to position [793, 0]
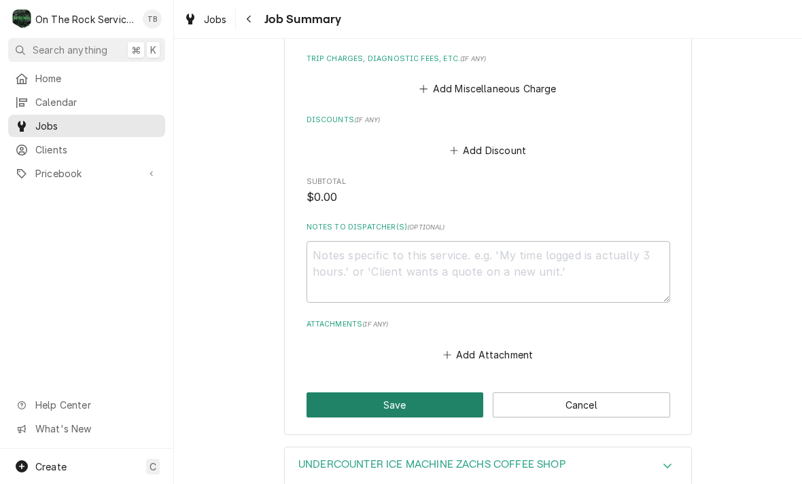
click at [419, 393] on button "Save" at bounding box center [394, 405] width 177 height 25
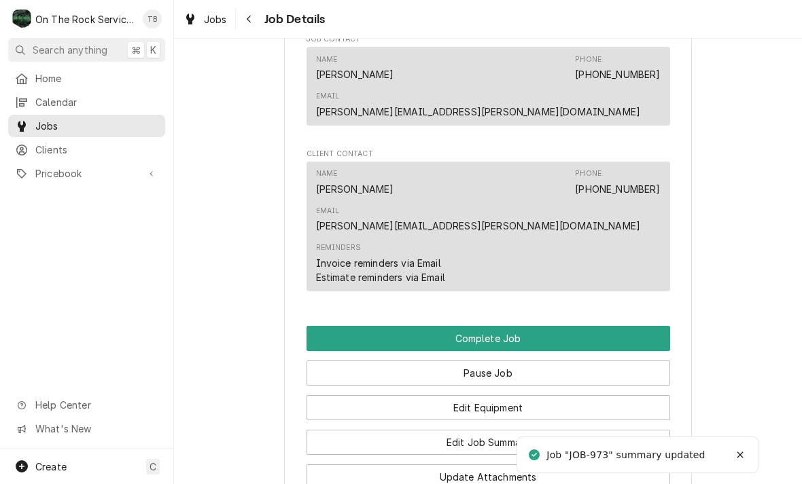
scroll to position [1103, 0]
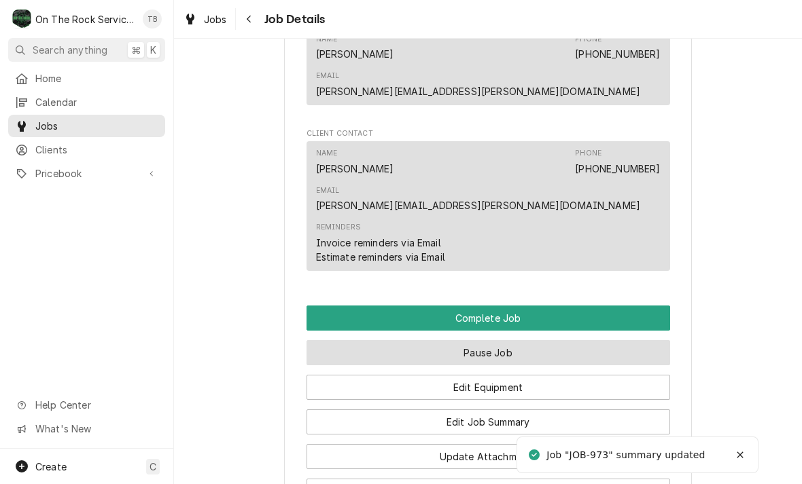
click at [509, 340] on button "Pause Job" at bounding box center [487, 352] width 363 height 25
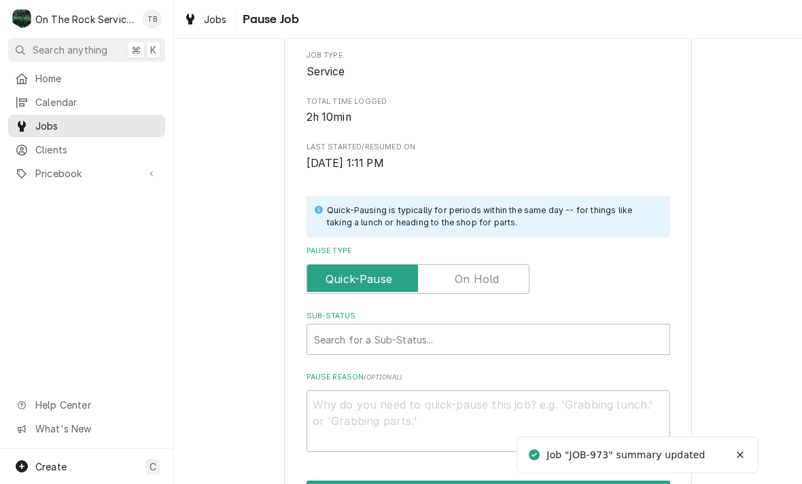
scroll to position [153, 0]
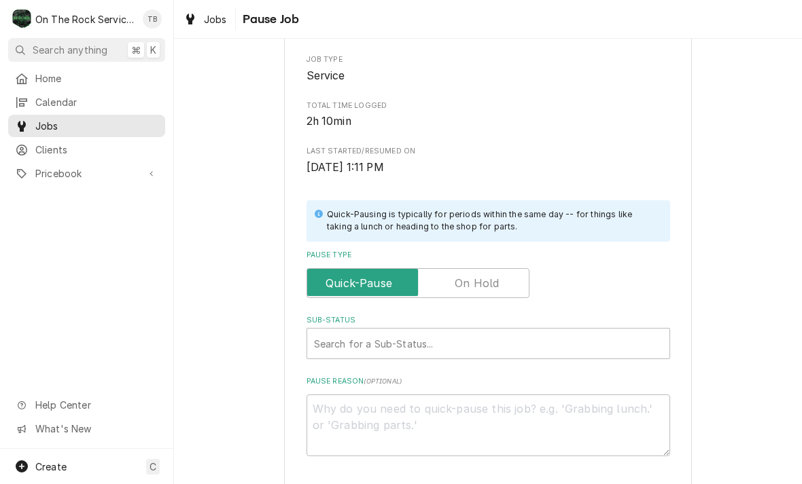
click at [488, 283] on label "Pause Type" at bounding box center [417, 283] width 223 height 30
click at [488, 283] on input "Pause Type" at bounding box center [417, 283] width 211 height 30
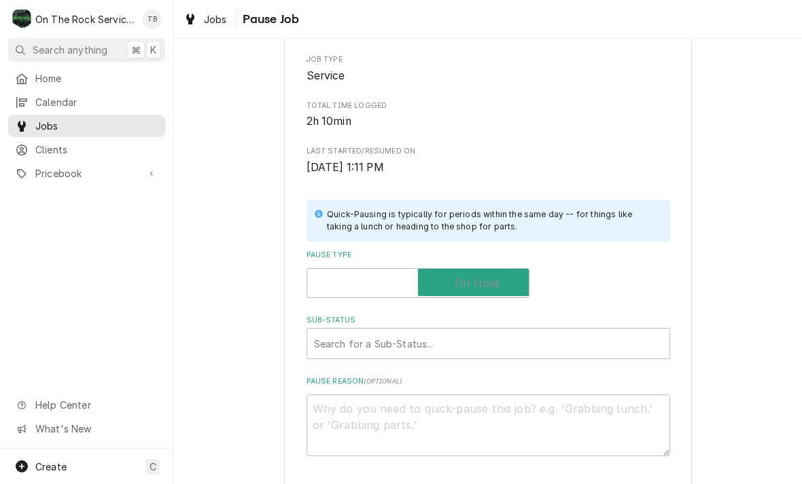
checkbox input "true"
type textarea "x"
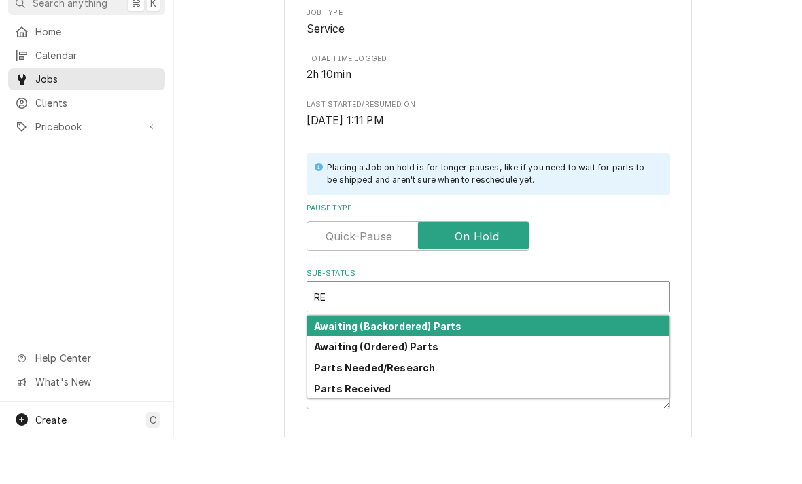
type input "R"
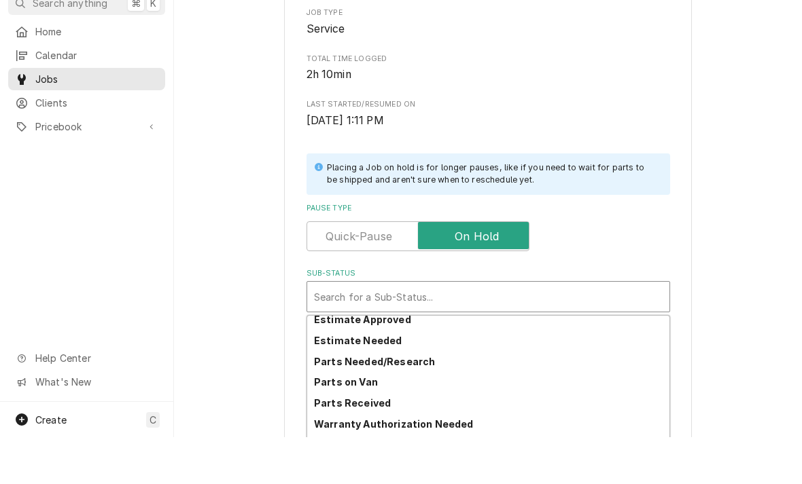
scroll to position [133, 0]
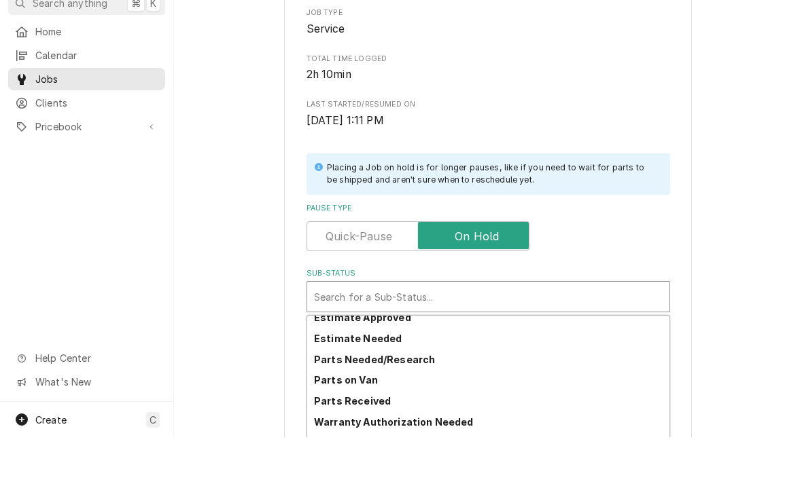
click at [414, 396] on div "Parts Needed/Research" at bounding box center [488, 406] width 362 height 21
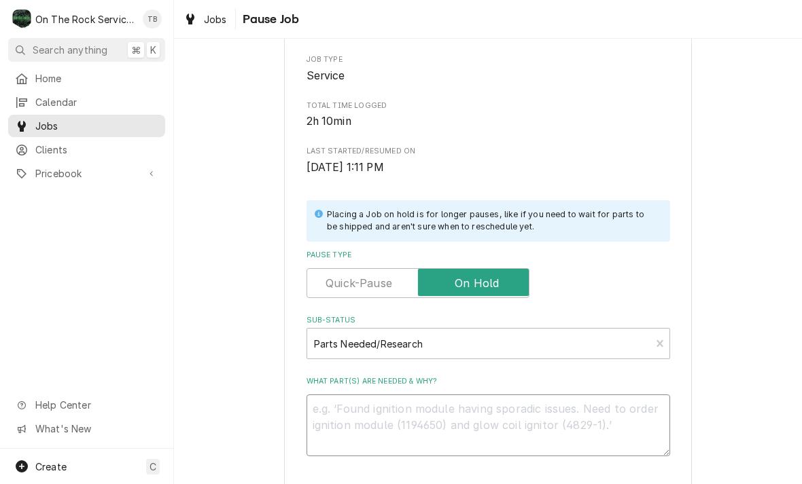
click at [348, 410] on textarea "What part(s) are needed & why?" at bounding box center [487, 426] width 363 height 62
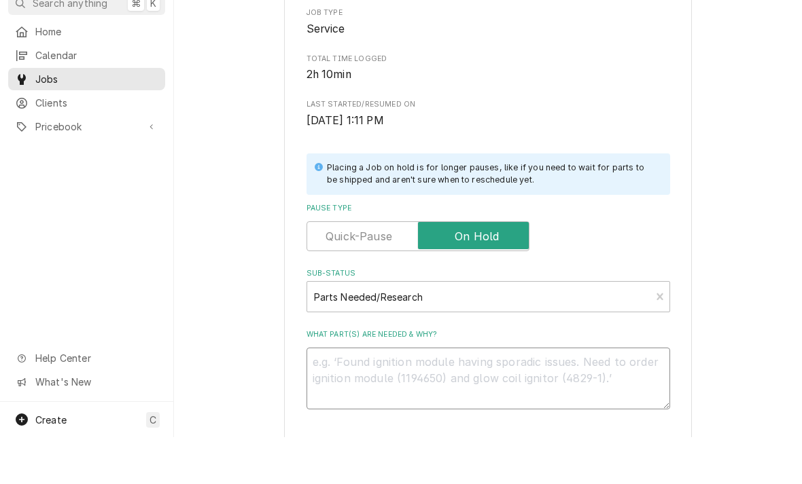
type textarea "x"
type textarea "R"
type textarea "x"
type textarea "RE"
type textarea "x"
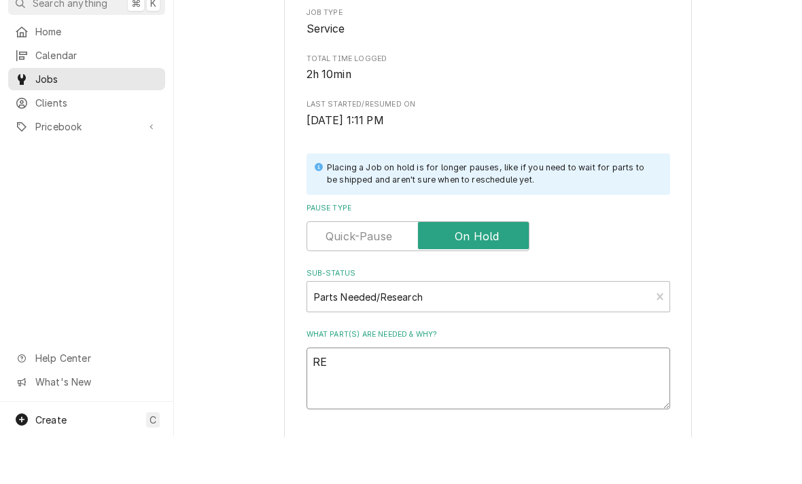
type textarea "REC"
type textarea "x"
type textarea "RECH"
type textarea "x"
type textarea "RECHE"
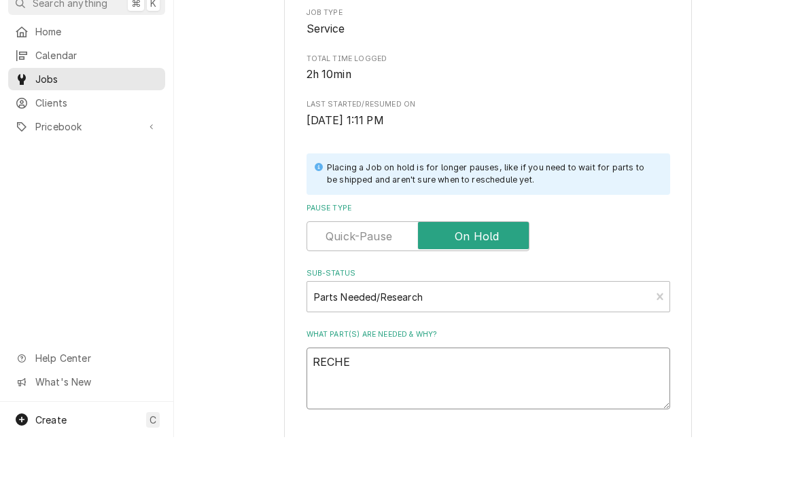
type textarea "x"
type textarea "RECHEC"
type textarea "x"
type textarea "RECHECK"
type textarea "x"
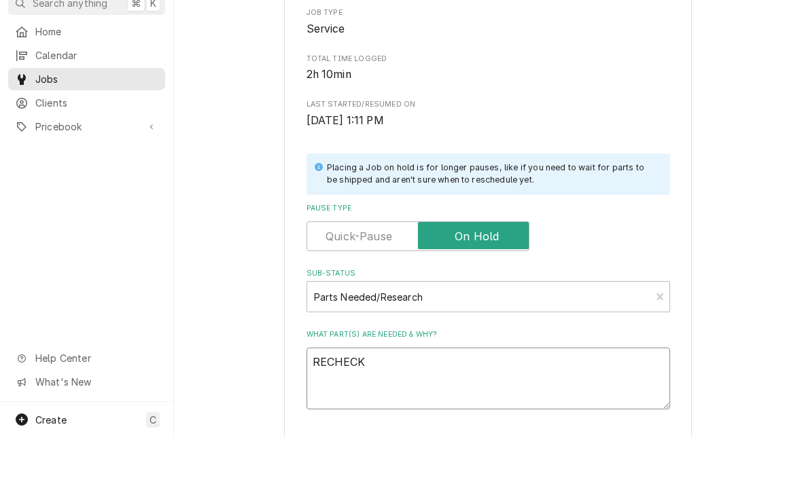
type textarea "RECHECK"
type textarea "x"
type textarea "RECHECK A"
type textarea "x"
type textarea "RECHECK AF"
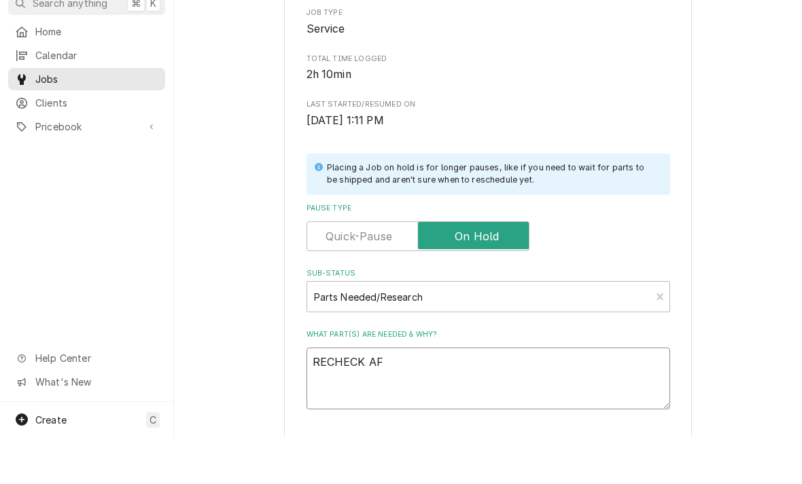
type textarea "x"
type textarea "RECHECK AFT"
type textarea "x"
type textarea "RECHECK AFTE"
type textarea "x"
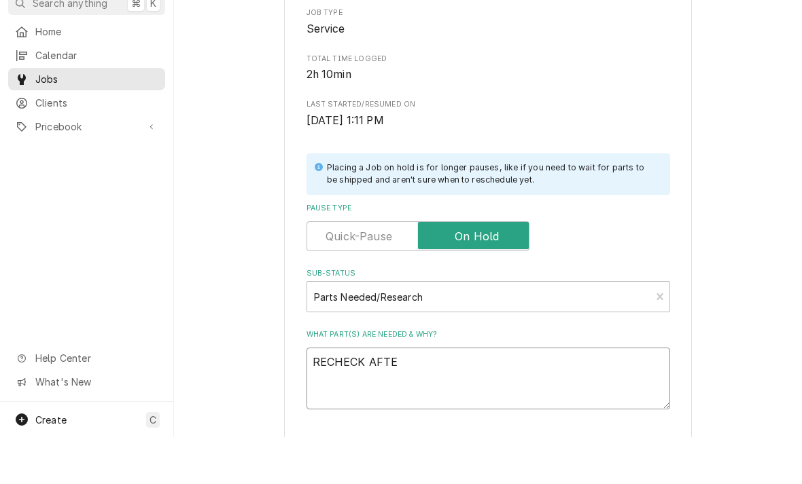
type textarea "RECHECK AFTER"
type textarea "x"
type textarea "RECHECK AFTER"
type textarea "x"
type textarea "RECHECK AFTER D"
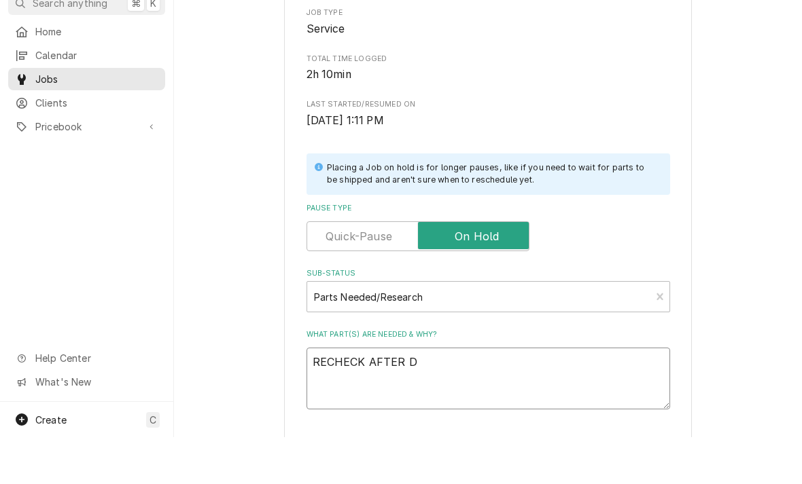
type textarea "x"
type textarea "RECHECK AFTER DR"
type textarea "x"
type textarea "RECHECK AFTER DRI"
type textarea "x"
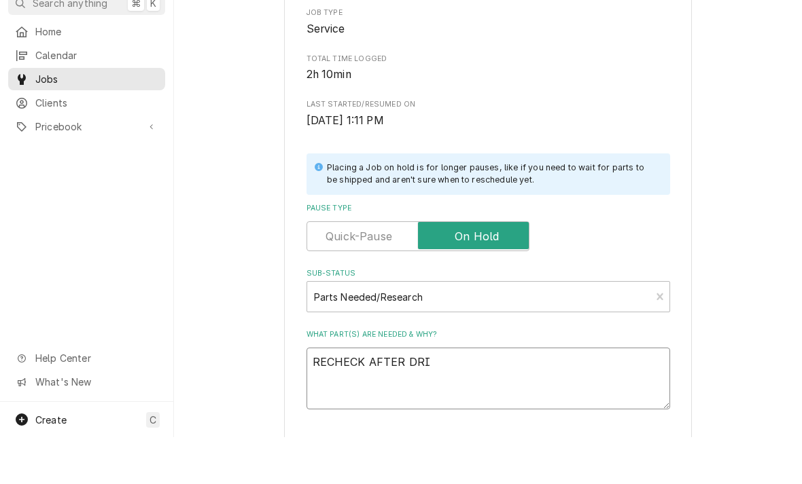
type textarea "RECHECK AFTER DRIE"
type textarea "x"
type textarea "RECHECK AFTER DRIED"
type textarea "x"
type textarea "RECHECK AFTER DRIED"
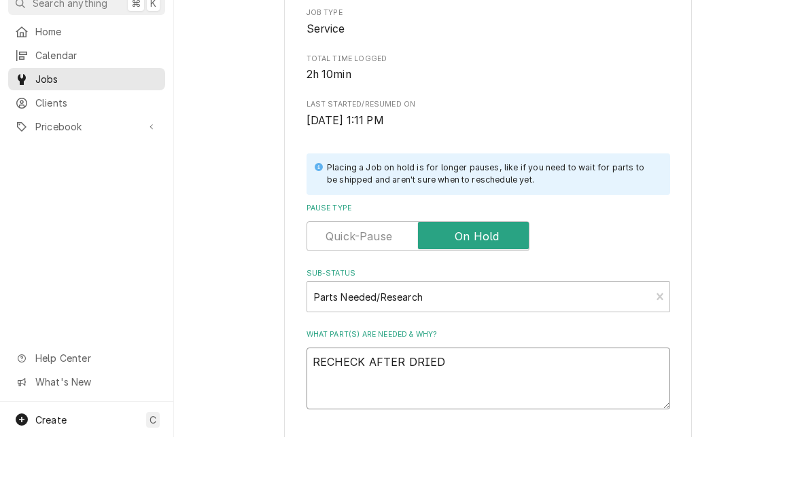
type textarea "x"
type textarea "RECHECK AFTER DRIED O"
type textarea "x"
type textarea "RECHECK AFTER DRIED OU"
type textarea "x"
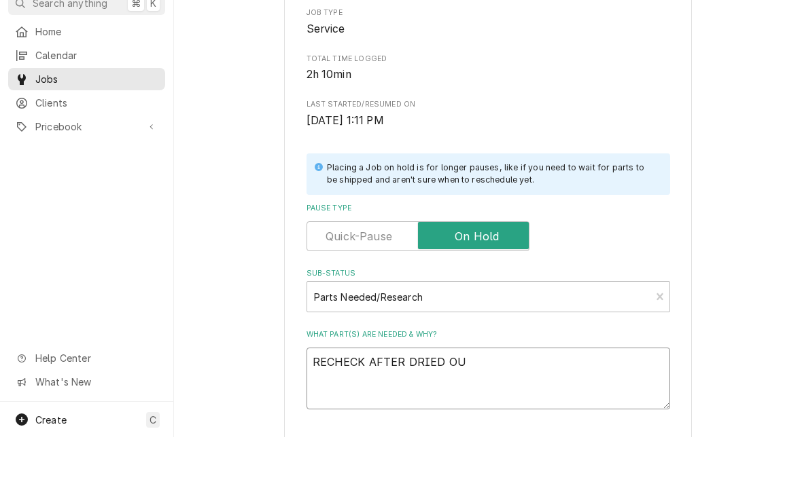
type textarea "RECHECK AFTER DRIED OUT"
type textarea "x"
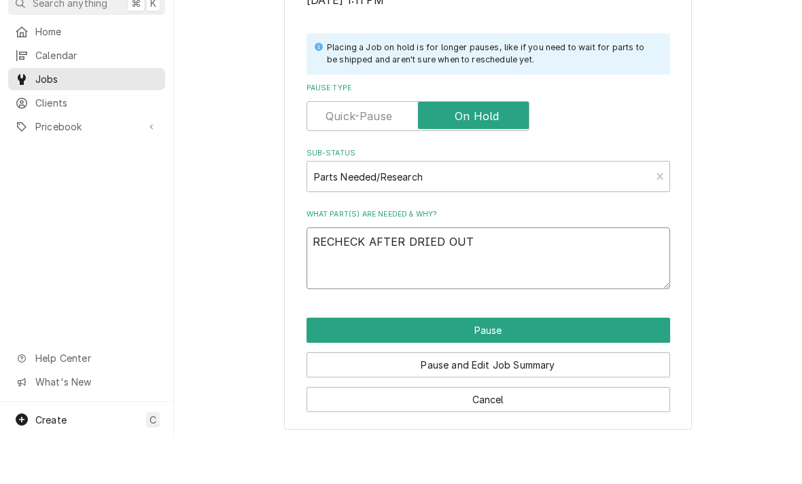
scroll to position [273, 0]
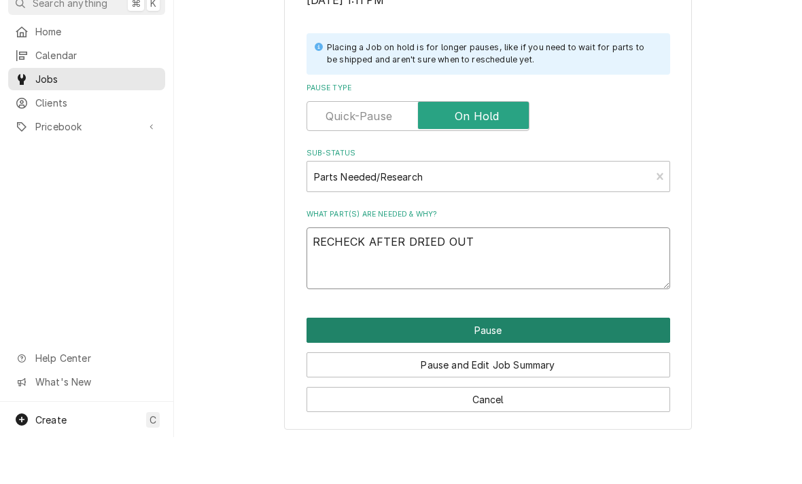
type textarea "RECHECK AFTER DRIED OUT"
click at [497, 365] on button "Pause" at bounding box center [487, 377] width 363 height 25
type textarea "x"
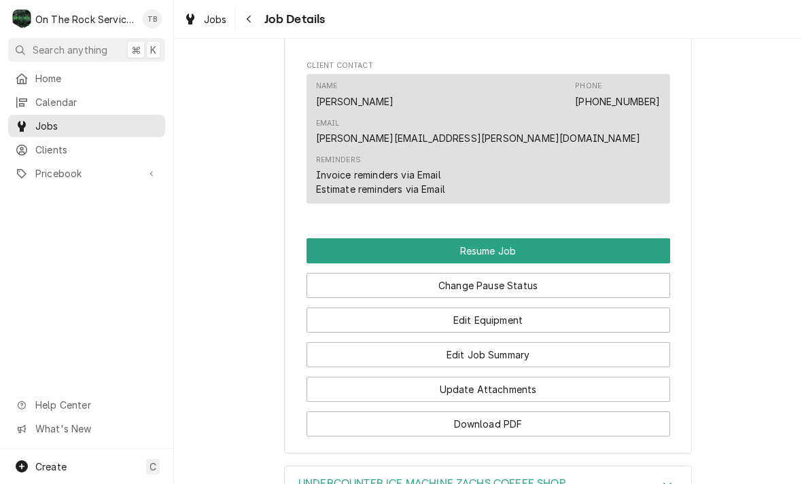
scroll to position [1294, 0]
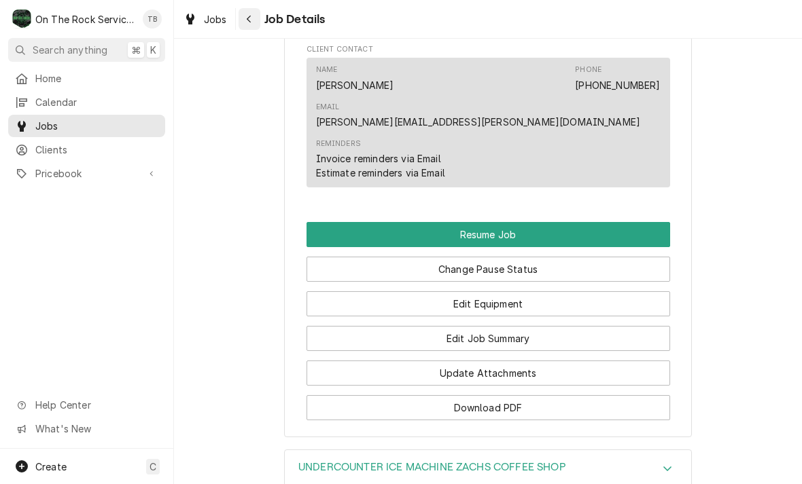
click at [258, 28] on button "Navigate back" at bounding box center [249, 19] width 22 height 22
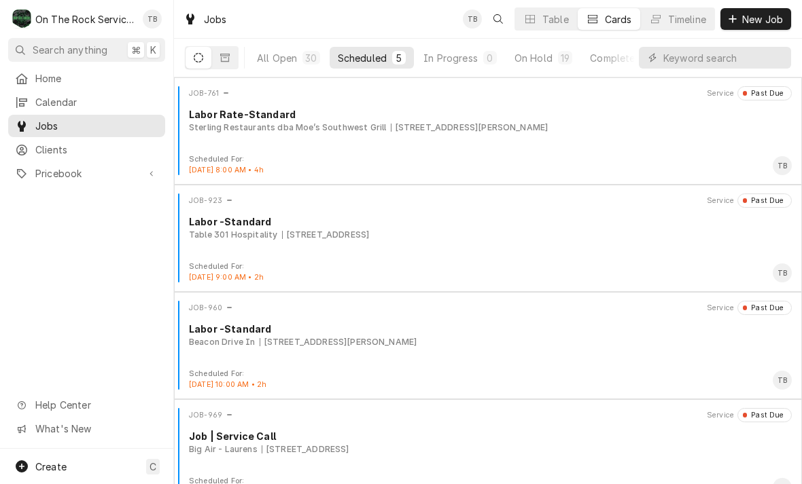
click at [379, 62] on div "Scheduled" at bounding box center [362, 58] width 49 height 14
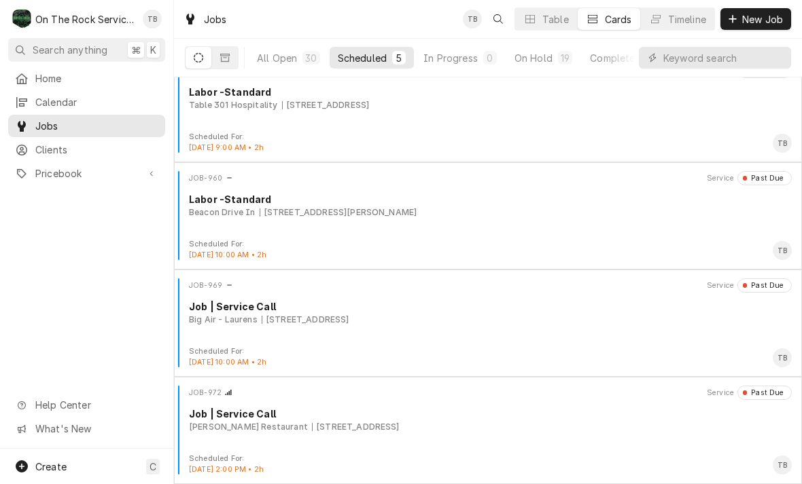
scroll to position [130, 0]
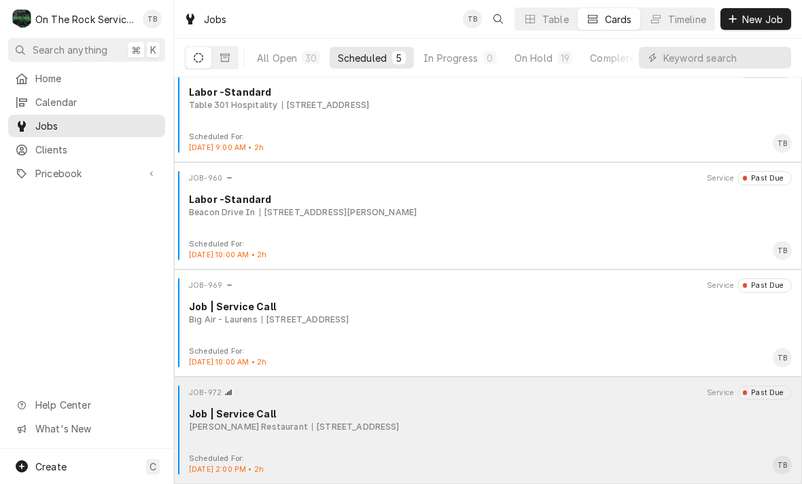
click at [487, 427] on div "[PERSON_NAME] Restaurant [STREET_ADDRESS]" at bounding box center [490, 427] width 603 height 12
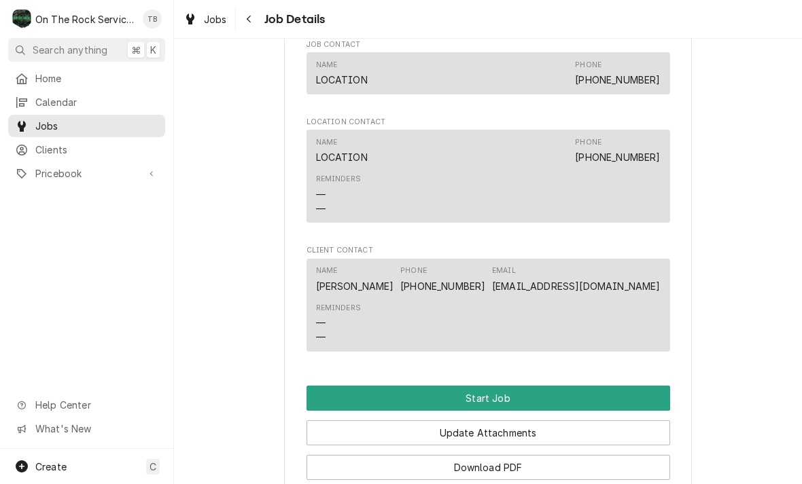
scroll to position [916, 0]
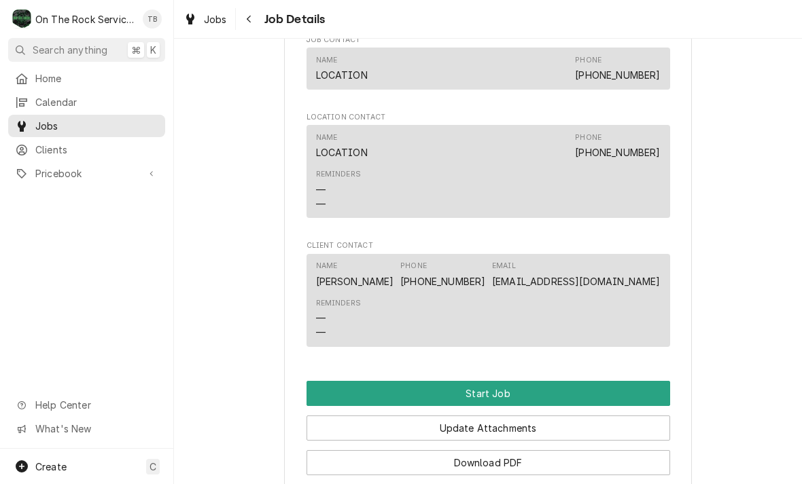
click at [518, 391] on button "Start Job" at bounding box center [487, 393] width 363 height 25
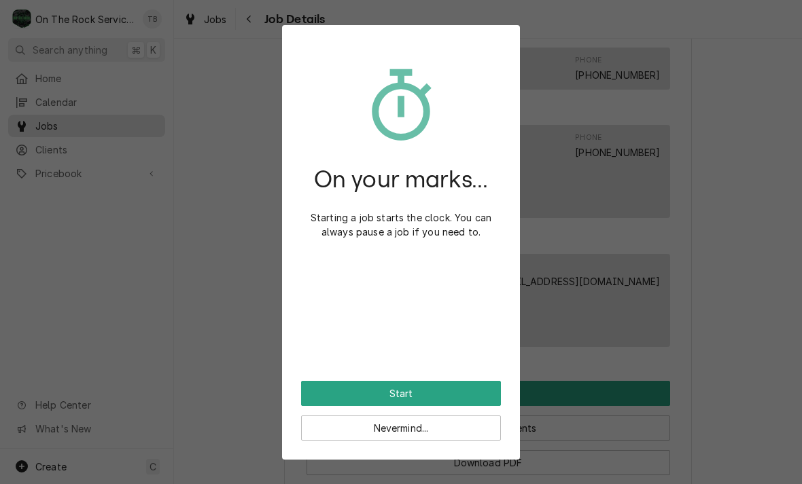
click at [461, 392] on button "Start" at bounding box center [401, 393] width 200 height 25
